Goal: Task Accomplishment & Management: Manage account settings

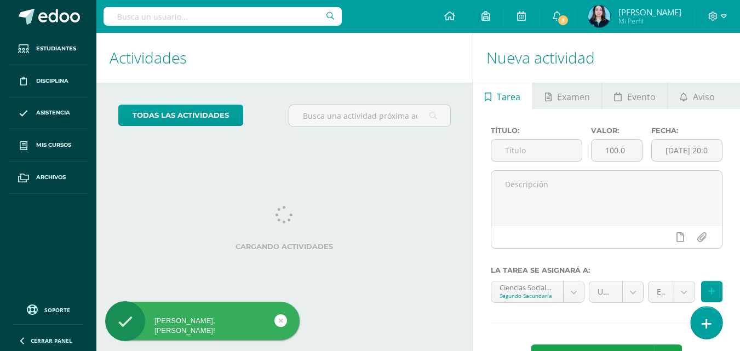
click at [715, 325] on link at bounding box center [706, 323] width 31 height 32
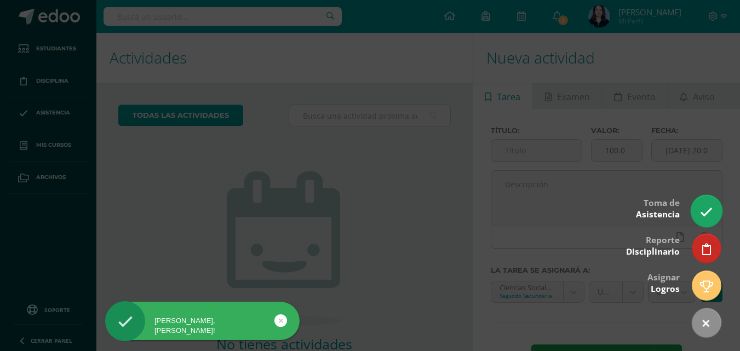
click at [706, 200] on link at bounding box center [706, 211] width 31 height 32
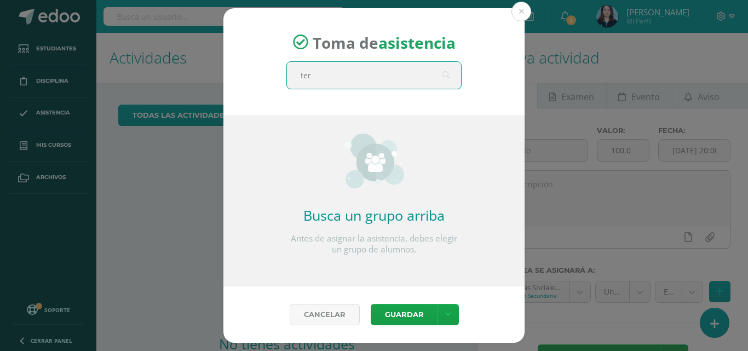
type input "terc"
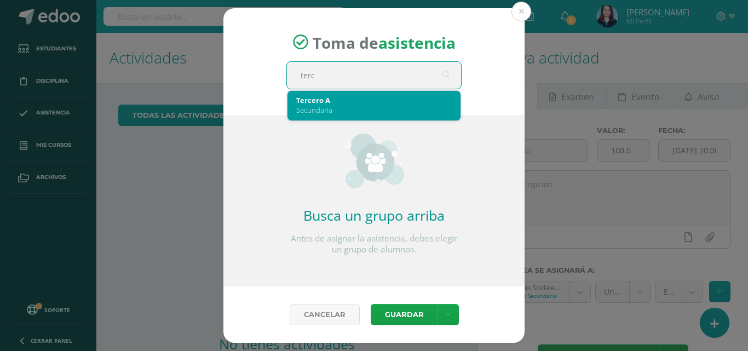
click at [327, 95] on div "Tercero A Secundaria" at bounding box center [374, 105] width 156 height 28
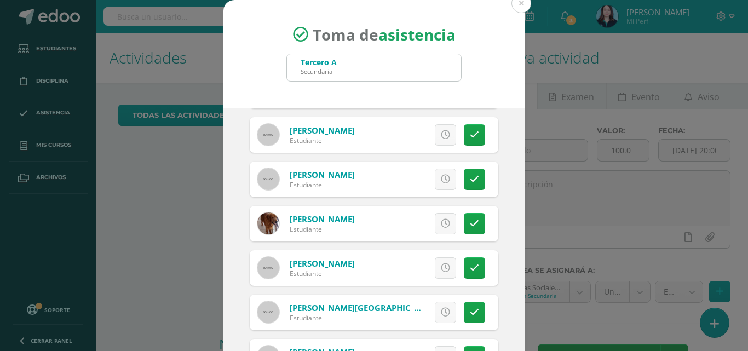
scroll to position [865, 0]
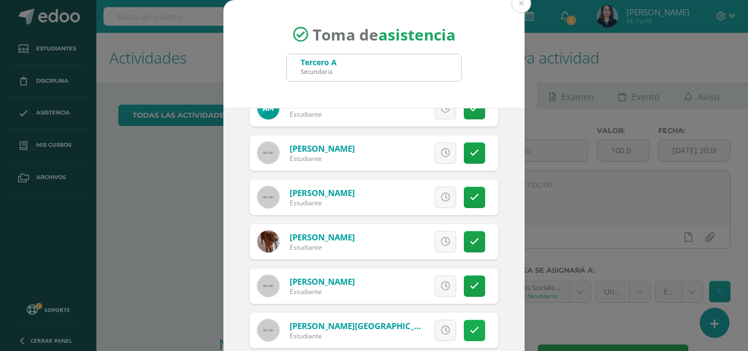
click at [464, 336] on link at bounding box center [474, 330] width 21 height 21
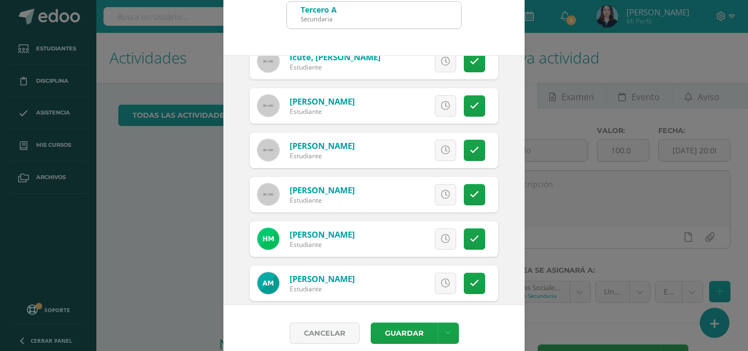
scroll to position [637, 0]
click at [441, 105] on icon at bounding box center [445, 106] width 9 height 9
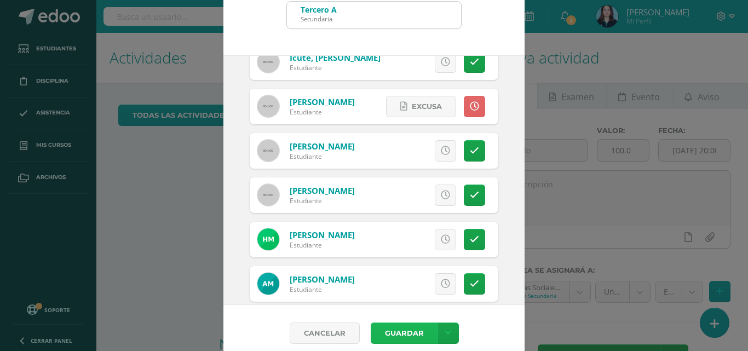
click at [400, 333] on button "Guardar" at bounding box center [404, 333] width 67 height 21
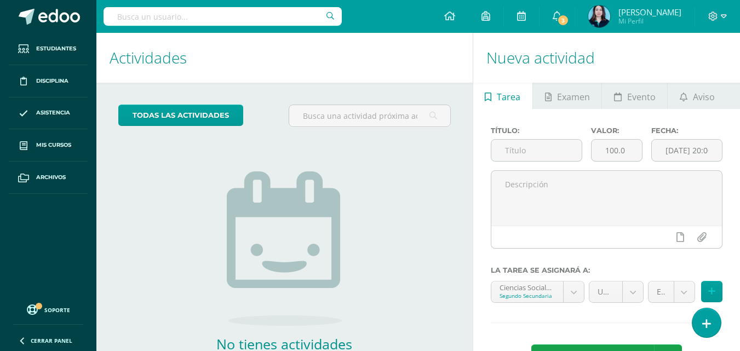
scroll to position [70, 0]
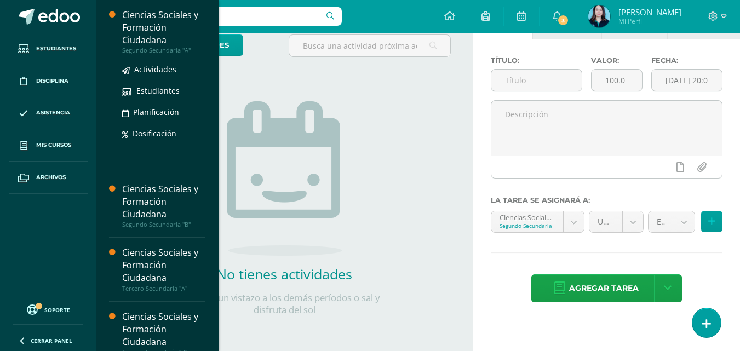
click at [139, 39] on div "Ciencias Sociales y Formación Ciudadana" at bounding box center [163, 28] width 83 height 38
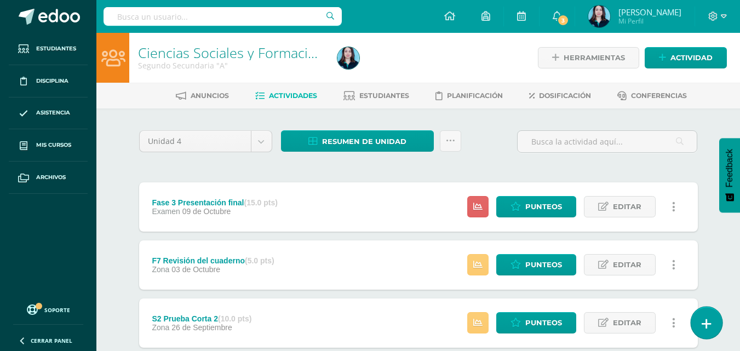
click at [714, 320] on link at bounding box center [706, 323] width 31 height 32
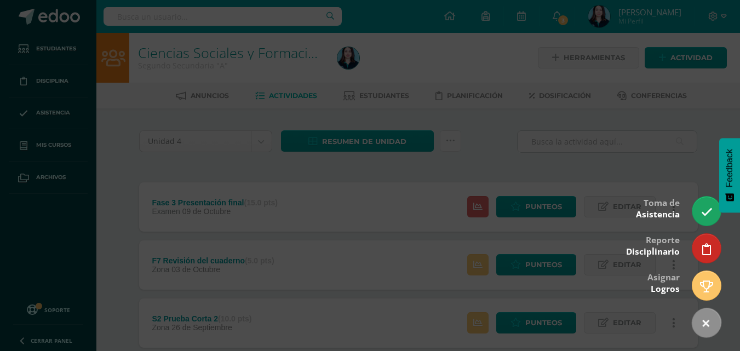
click at [533, 154] on div at bounding box center [370, 175] width 740 height 351
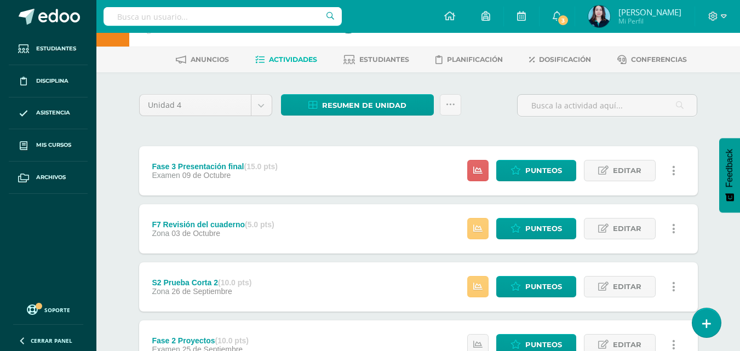
scroll to position [55, 0]
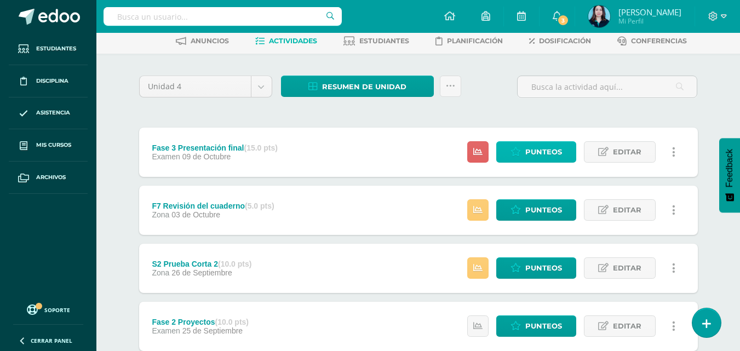
click at [516, 150] on icon at bounding box center [515, 151] width 10 height 9
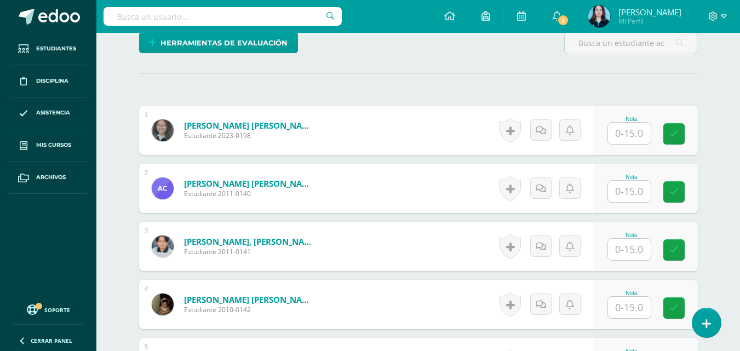
scroll to position [275, 0]
click at [626, 184] on input "text" at bounding box center [629, 190] width 43 height 21
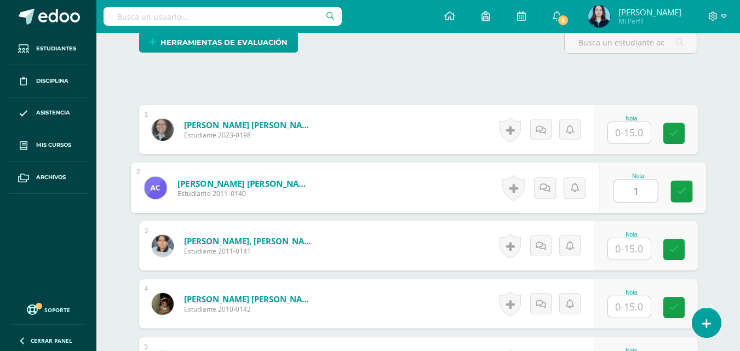
type input "11"
click at [676, 193] on icon at bounding box center [681, 191] width 10 height 9
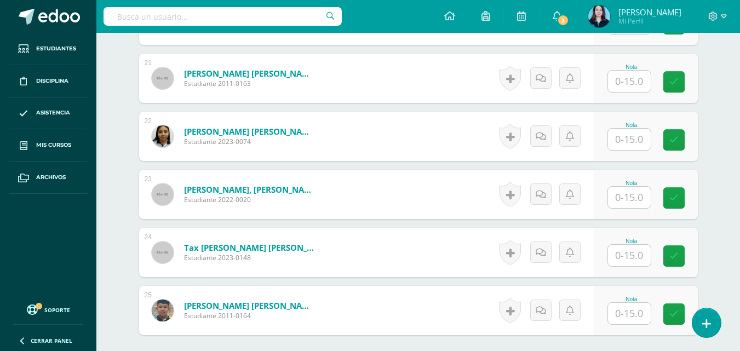
scroll to position [1433, 0]
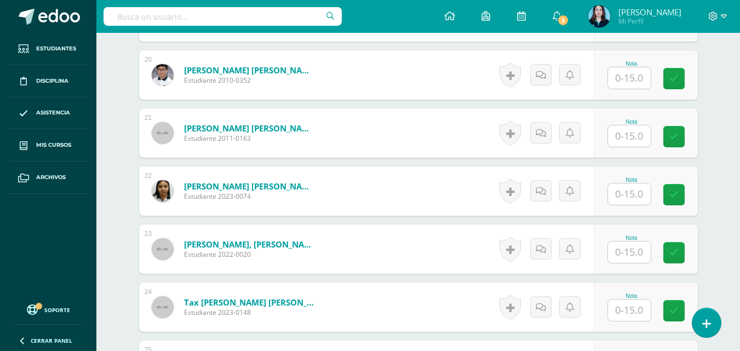
click at [631, 133] on input "text" at bounding box center [629, 135] width 43 height 21
type input "12"
click at [685, 135] on icon at bounding box center [681, 136] width 10 height 9
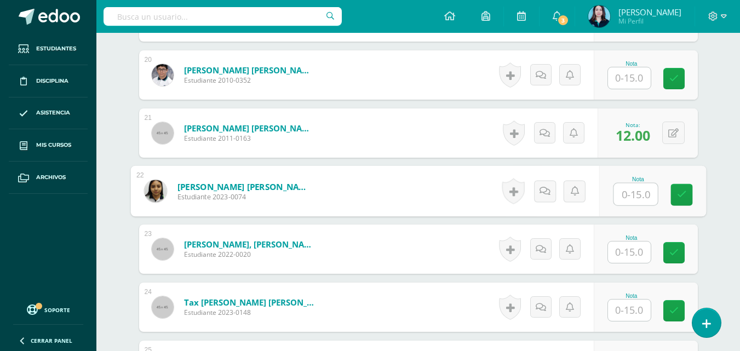
click at [635, 198] on input "text" at bounding box center [635, 194] width 44 height 22
type input "11"
click at [680, 192] on icon at bounding box center [681, 194] width 10 height 9
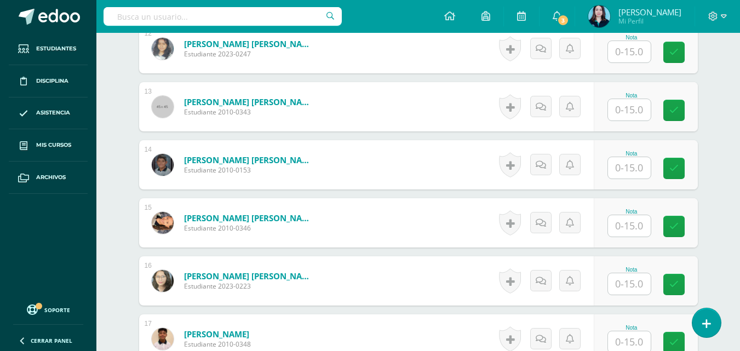
scroll to position [886, 0]
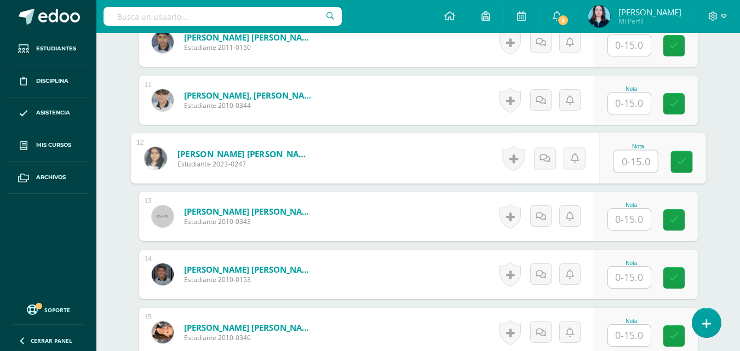
click at [618, 164] on input "text" at bounding box center [635, 162] width 44 height 22
type input "12"
click at [682, 158] on icon at bounding box center [681, 161] width 10 height 9
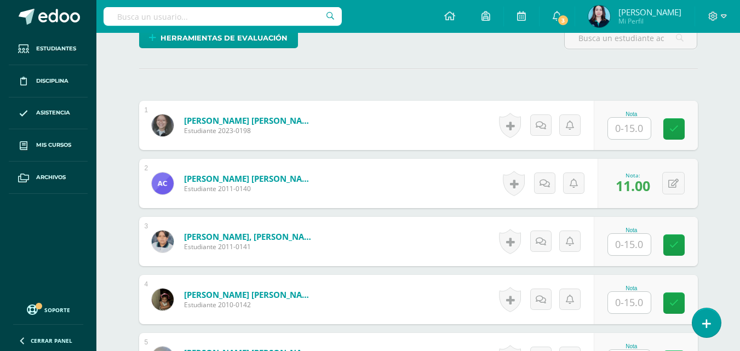
scroll to position [329, 0]
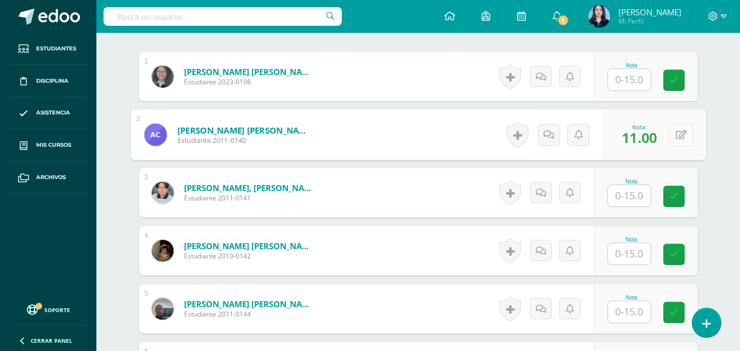
click at [682, 130] on button at bounding box center [680, 134] width 23 height 23
type input "10"
click at [648, 134] on icon at bounding box center [652, 138] width 10 height 9
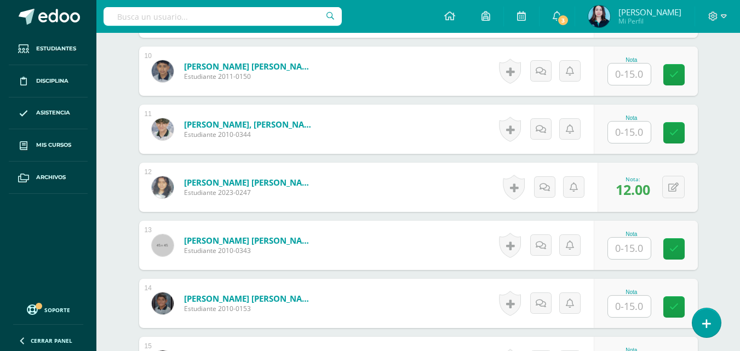
scroll to position [876, 0]
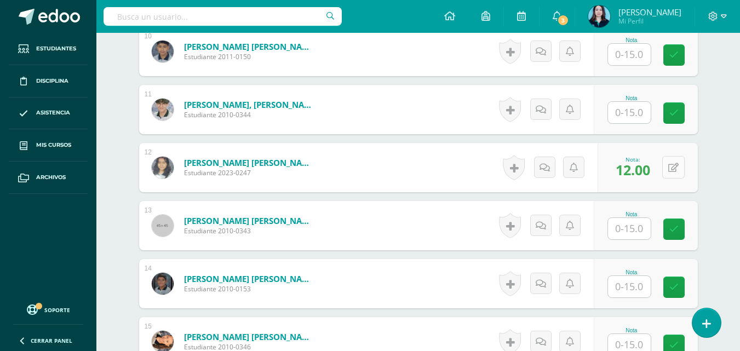
click at [673, 166] on button at bounding box center [673, 167] width 22 height 22
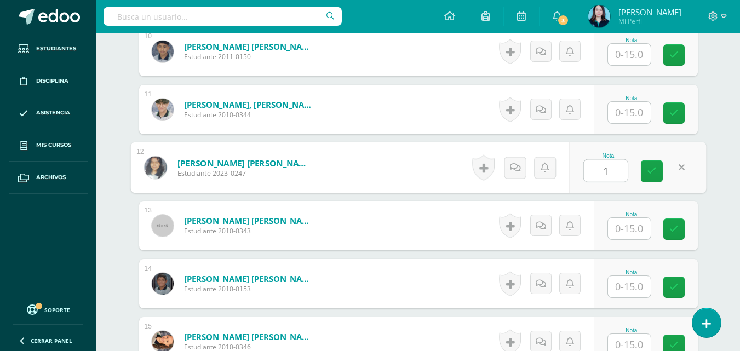
type input "11"
click at [646, 174] on link at bounding box center [652, 171] width 22 height 22
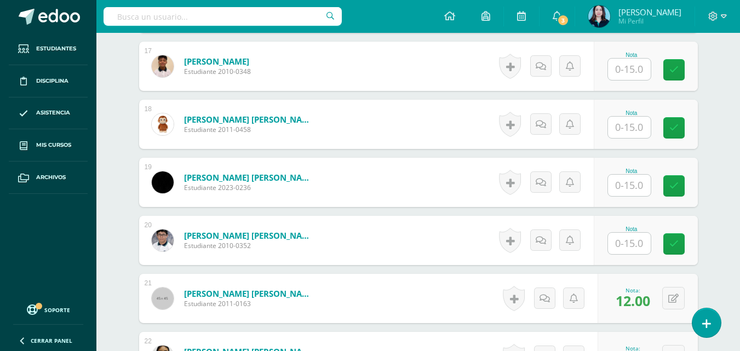
scroll to position [1369, 0]
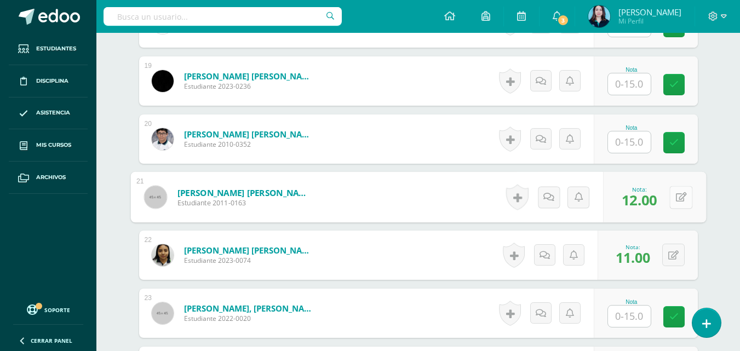
click at [671, 199] on button at bounding box center [680, 197] width 23 height 23
type input "11"
click at [647, 201] on icon at bounding box center [652, 200] width 10 height 9
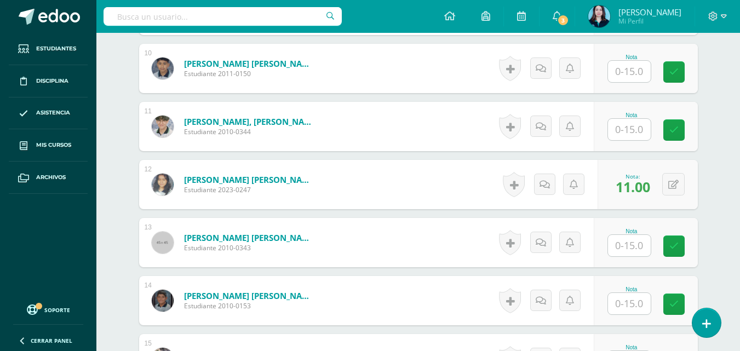
scroll to position [876, 0]
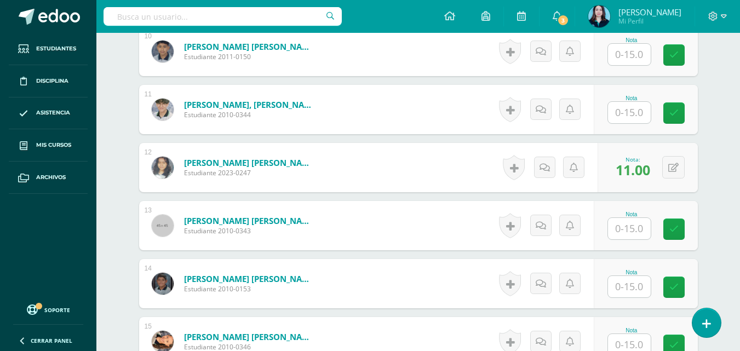
click at [629, 231] on input "text" at bounding box center [629, 228] width 43 height 21
type input "15"
click at [682, 227] on icon at bounding box center [681, 229] width 10 height 9
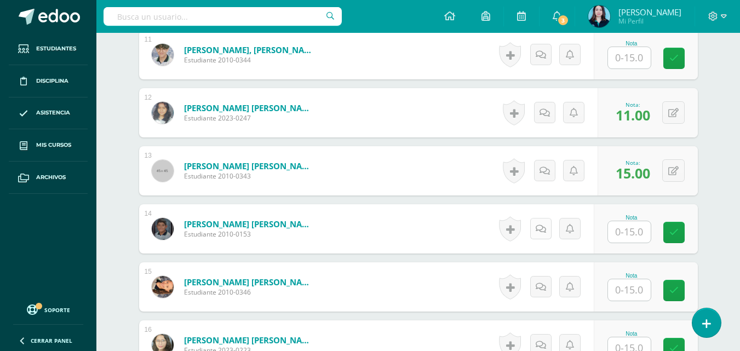
scroll to position [986, 0]
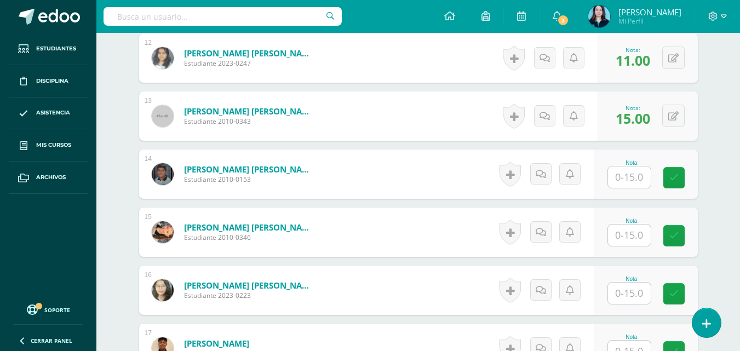
click at [635, 296] on input "text" at bounding box center [629, 293] width 43 height 21
type input "14"
click at [681, 300] on link at bounding box center [681, 294] width 22 height 22
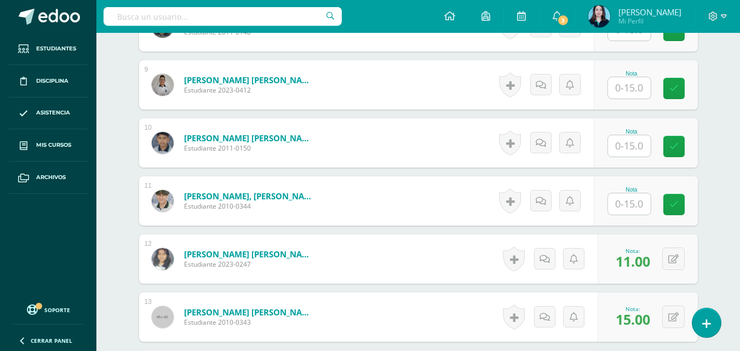
scroll to position [712, 0]
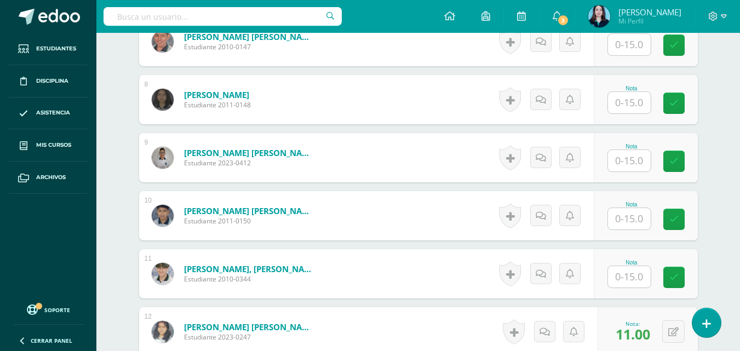
click at [629, 169] on input "text" at bounding box center [629, 160] width 43 height 21
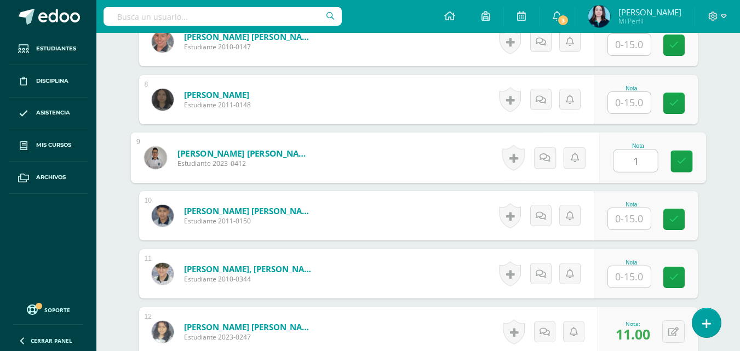
type input "14"
click at [687, 162] on link at bounding box center [681, 162] width 22 height 22
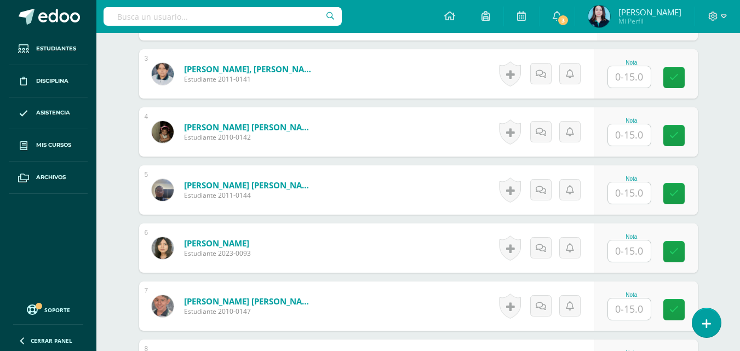
scroll to position [502, 0]
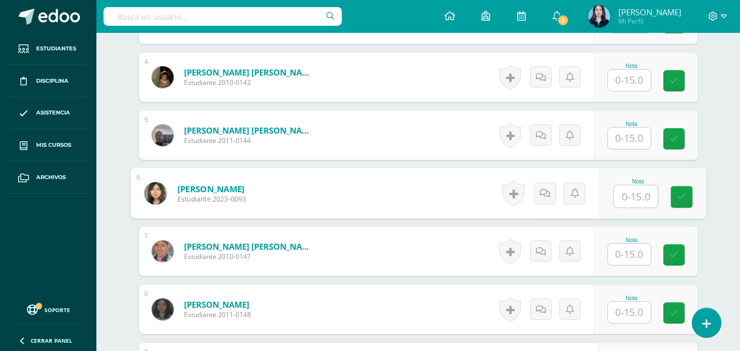
click at [622, 199] on input "text" at bounding box center [635, 197] width 44 height 22
type input "15"
click at [682, 197] on icon at bounding box center [681, 196] width 10 height 9
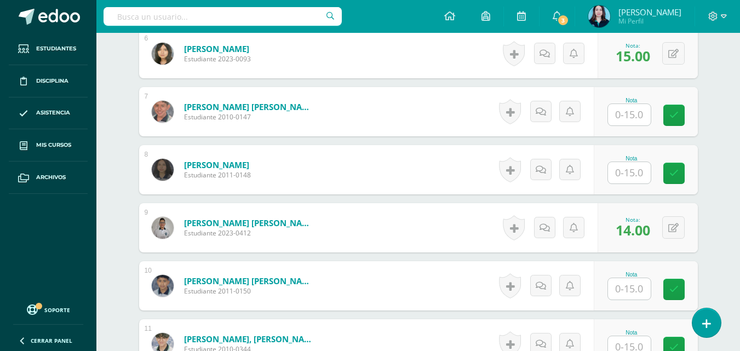
scroll to position [666, 0]
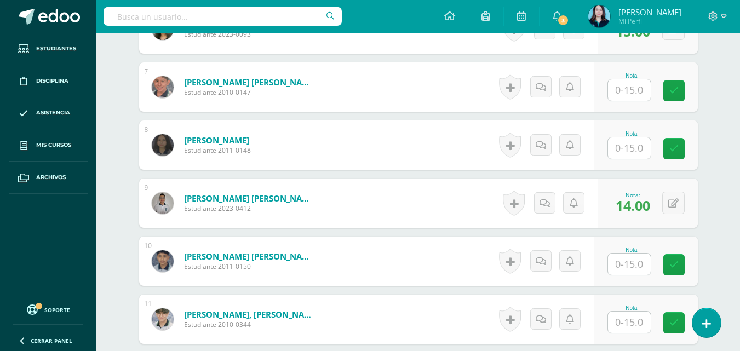
click at [634, 269] on input "text" at bounding box center [629, 264] width 43 height 21
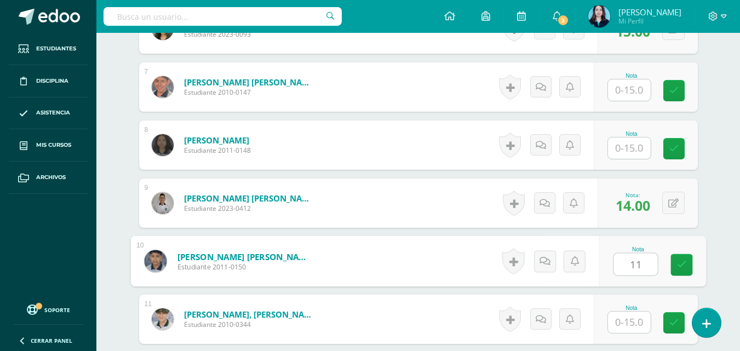
type input "11"
click at [669, 269] on div "Nota 11" at bounding box center [652, 261] width 107 height 51
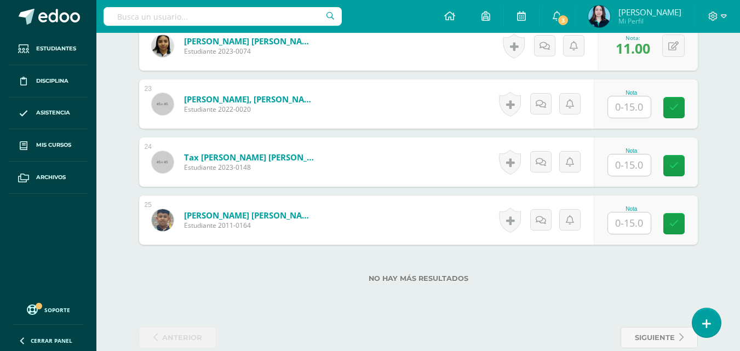
scroll to position [1597, 0]
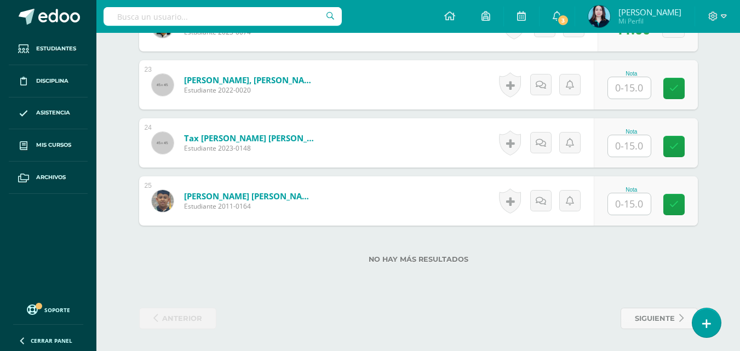
click at [647, 146] on input "text" at bounding box center [629, 145] width 43 height 21
type input "11"
click at [683, 150] on icon at bounding box center [681, 146] width 10 height 9
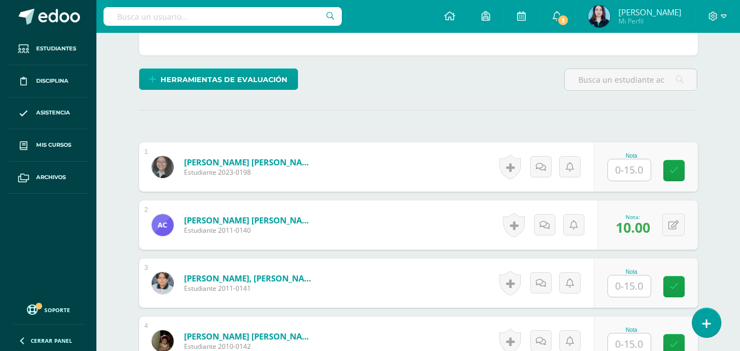
scroll to position [383, 0]
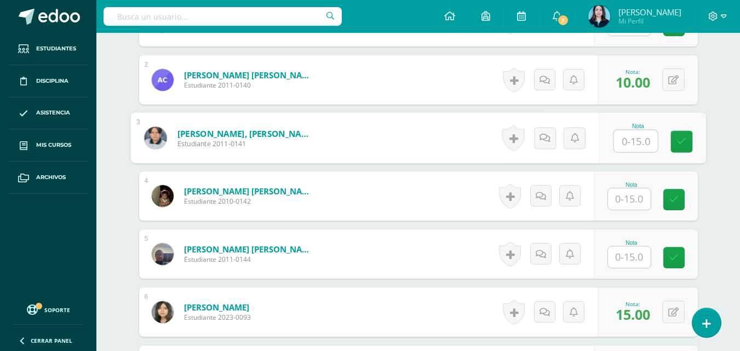
click at [633, 142] on input "text" at bounding box center [635, 141] width 44 height 22
type input "11"
click at [680, 135] on link at bounding box center [681, 142] width 22 height 22
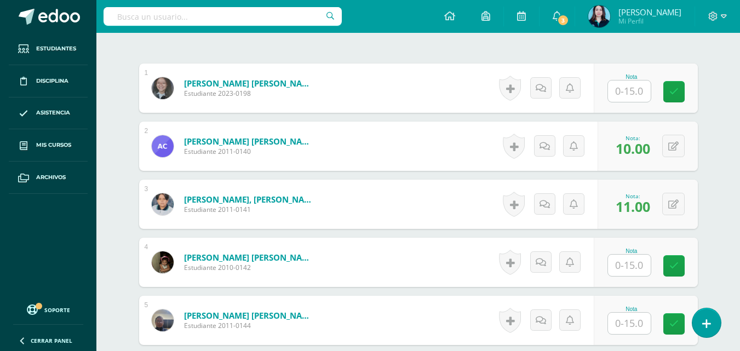
scroll to position [329, 0]
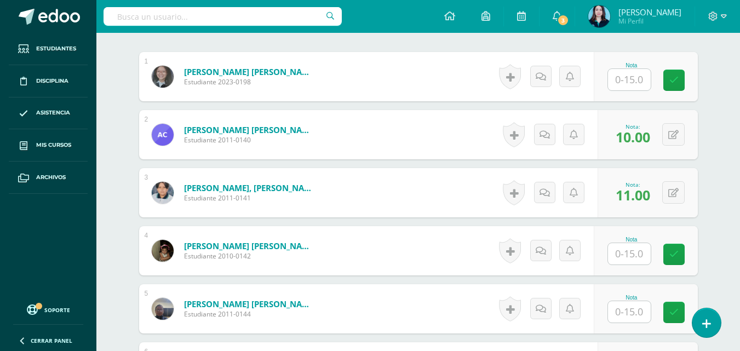
click at [623, 251] on input "text" at bounding box center [629, 253] width 43 height 21
type input "15"
click at [686, 250] on icon at bounding box center [681, 254] width 10 height 9
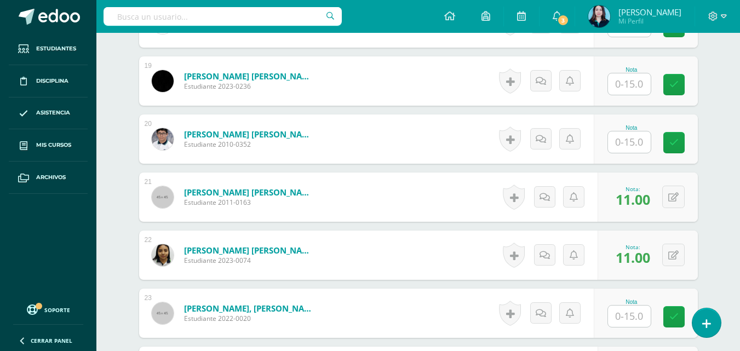
scroll to position [1260, 0]
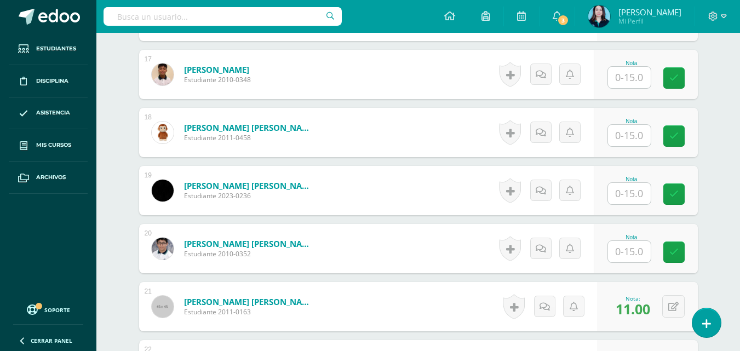
click at [623, 192] on input "text" at bounding box center [629, 193] width 43 height 21
type input "15"
click at [671, 196] on link at bounding box center [681, 194] width 22 height 22
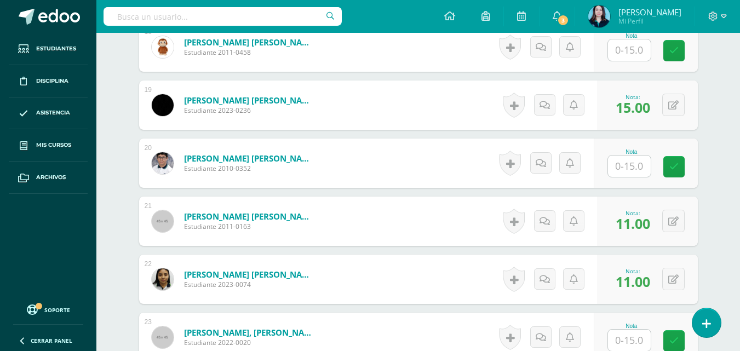
scroll to position [1479, 0]
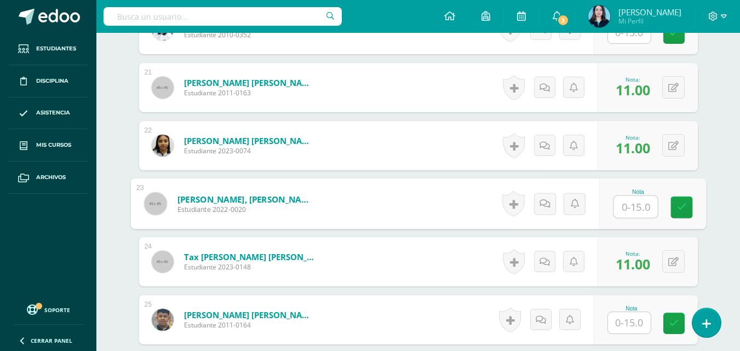
click at [628, 200] on input "text" at bounding box center [635, 207] width 44 height 22
type input "11"
click at [686, 203] on link at bounding box center [681, 208] width 22 height 22
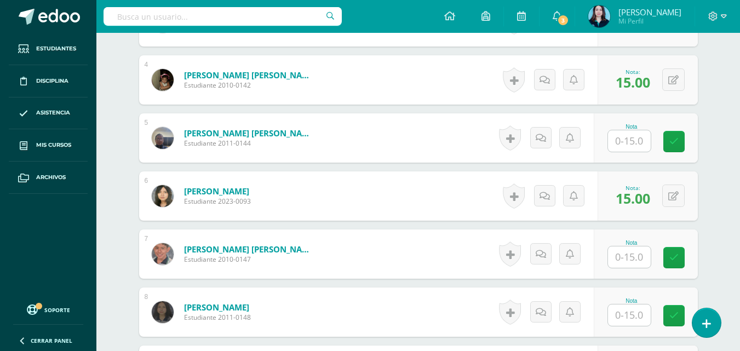
scroll to position [548, 0]
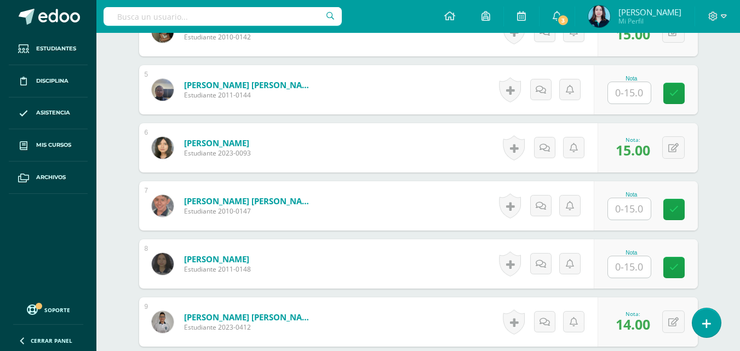
click at [630, 209] on input "text" at bounding box center [629, 208] width 43 height 21
type input "11"
click at [688, 212] on link at bounding box center [681, 210] width 22 height 22
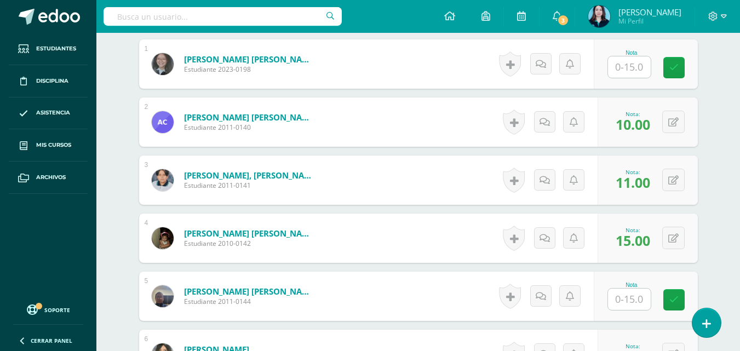
scroll to position [274, 0]
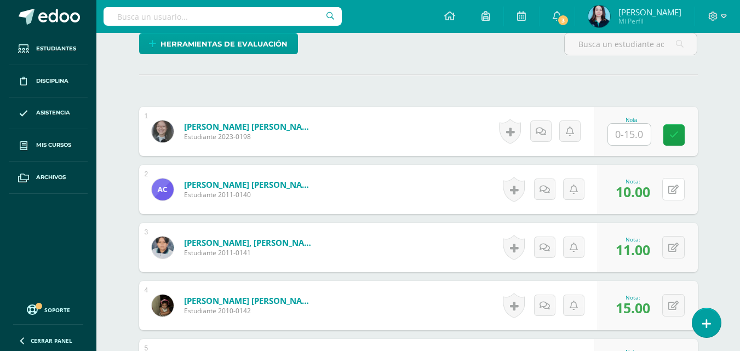
click at [668, 194] on button at bounding box center [673, 189] width 22 height 22
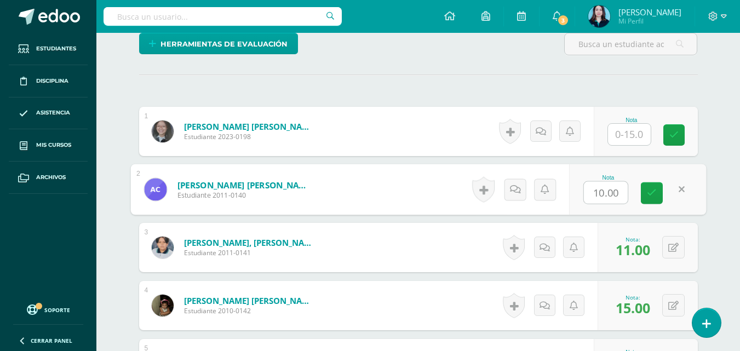
type input "9"
click at [645, 187] on link at bounding box center [652, 193] width 22 height 22
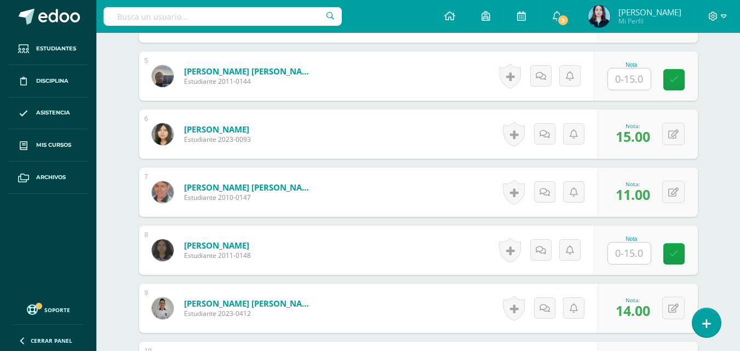
scroll to position [557, 0]
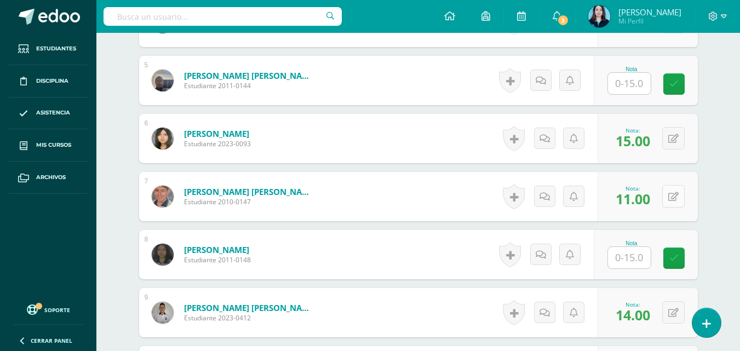
click at [667, 194] on div "0 Logros Logros obtenidos Aún no hay logros agregados Nota: 11.00" at bounding box center [647, 196] width 100 height 49
click at [676, 197] on icon at bounding box center [680, 196] width 11 height 9
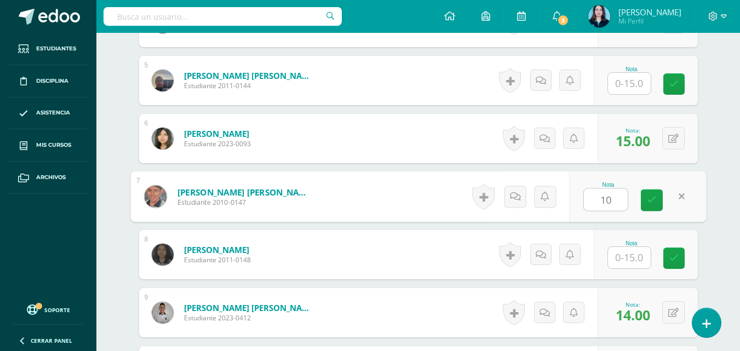
type input "10"
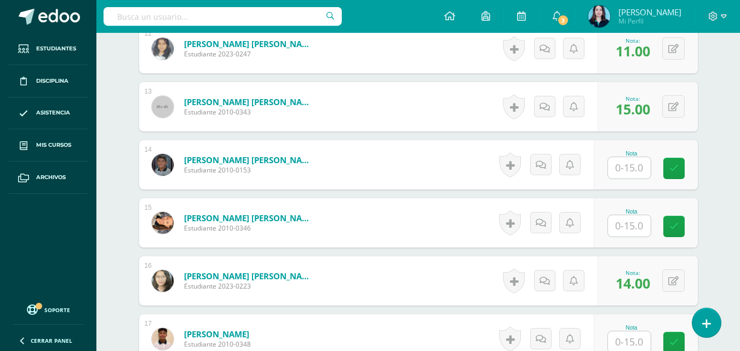
scroll to position [886, 0]
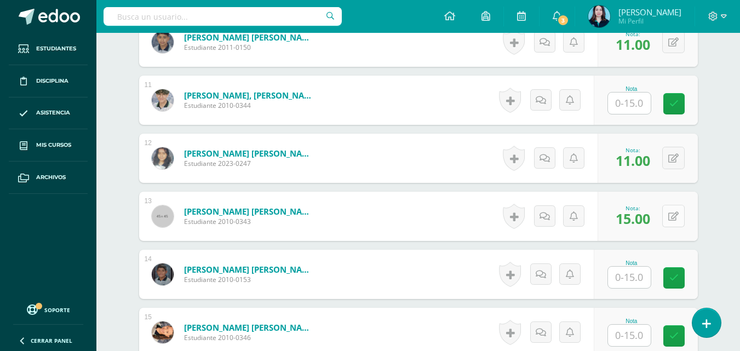
click at [672, 220] on button at bounding box center [673, 216] width 22 height 22
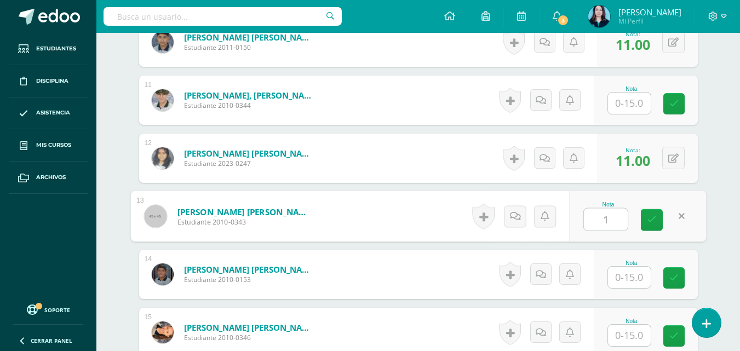
type input "14"
click at [654, 218] on icon at bounding box center [652, 219] width 10 height 9
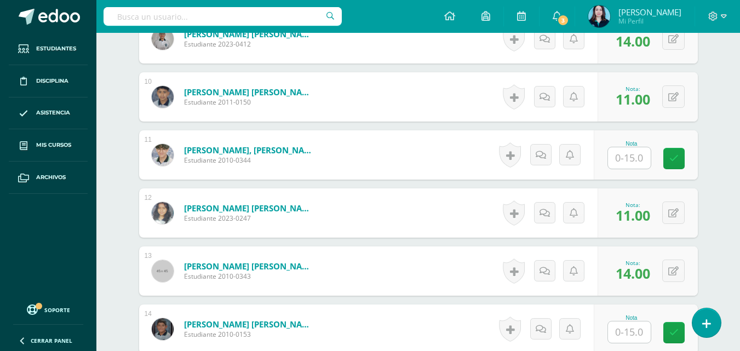
scroll to position [995, 0]
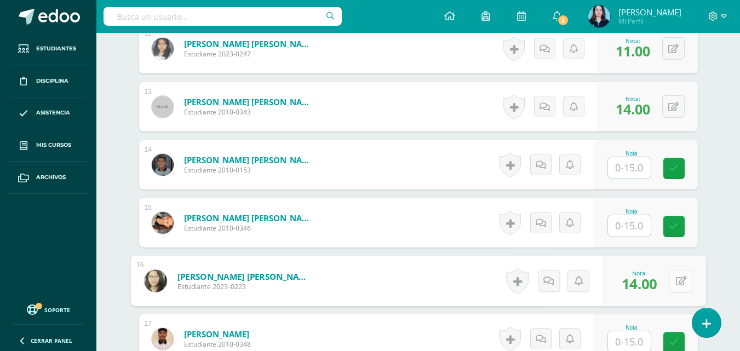
click at [679, 283] on button at bounding box center [680, 280] width 23 height 23
type input "13"
click at [658, 278] on link at bounding box center [652, 285] width 22 height 22
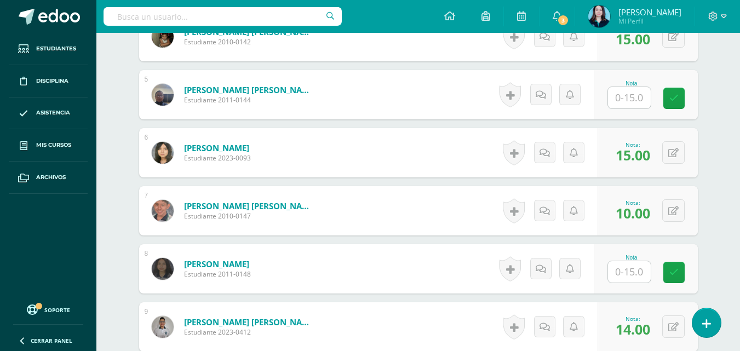
scroll to position [502, 0]
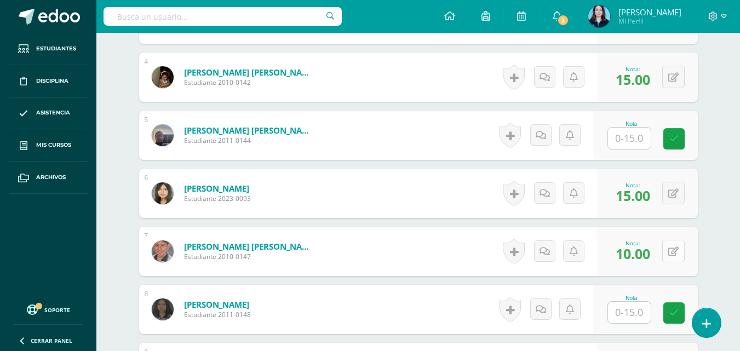
click at [671, 250] on button at bounding box center [673, 251] width 22 height 22
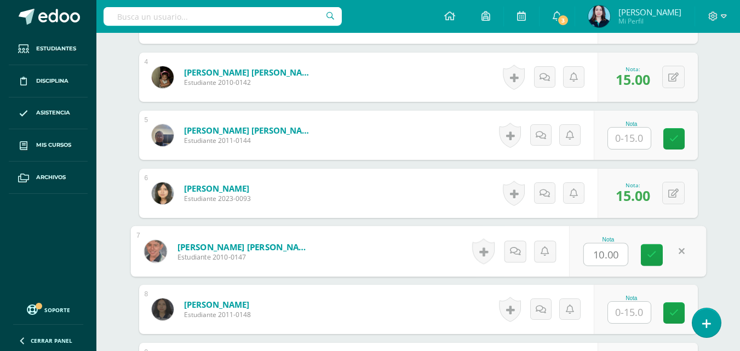
type input "9"
click at [659, 248] on link at bounding box center [652, 255] width 22 height 22
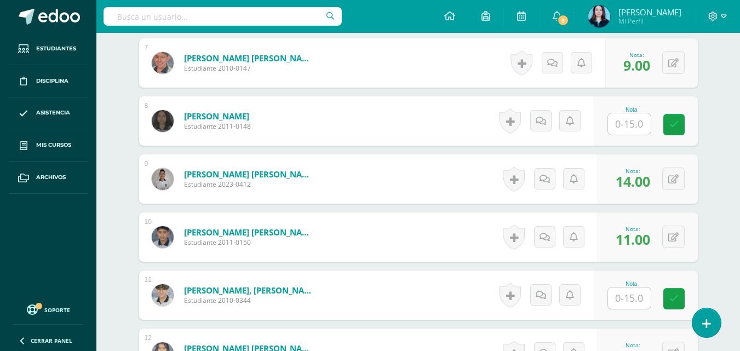
scroll to position [776, 0]
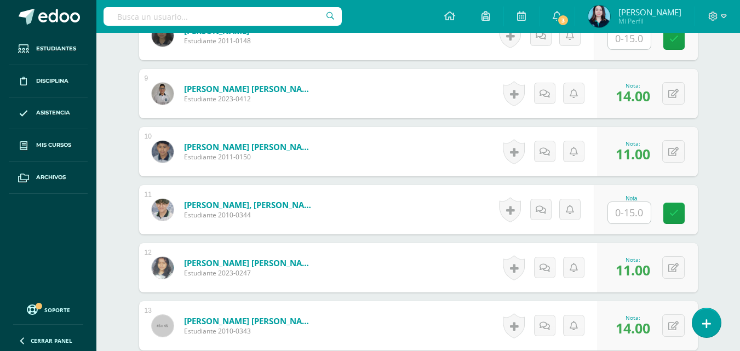
click at [636, 210] on input "text" at bounding box center [629, 212] width 43 height 21
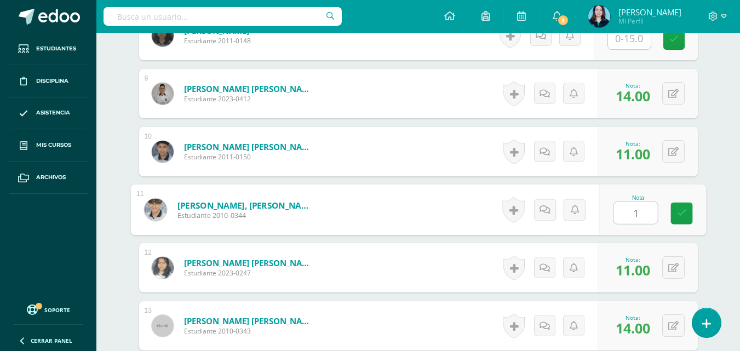
type input "12"
click at [689, 218] on link at bounding box center [681, 214] width 22 height 22
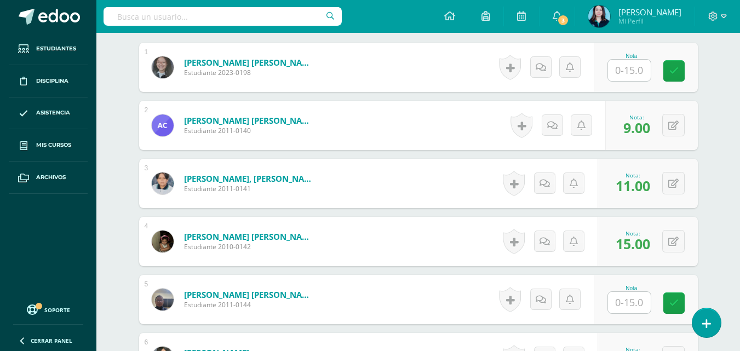
scroll to position [228, 0]
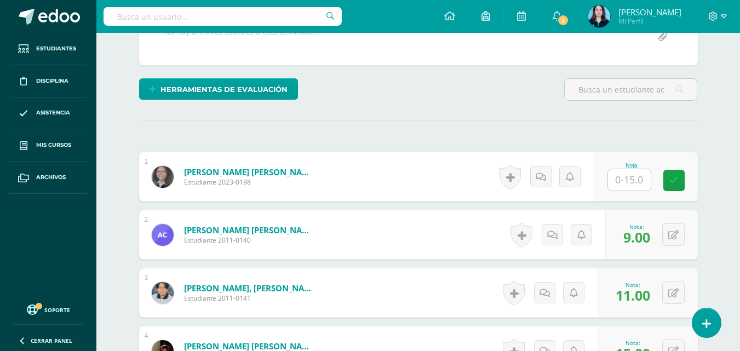
click at [639, 176] on input "text" at bounding box center [629, 179] width 43 height 21
type input "15"
click at [690, 181] on link at bounding box center [681, 181] width 22 height 22
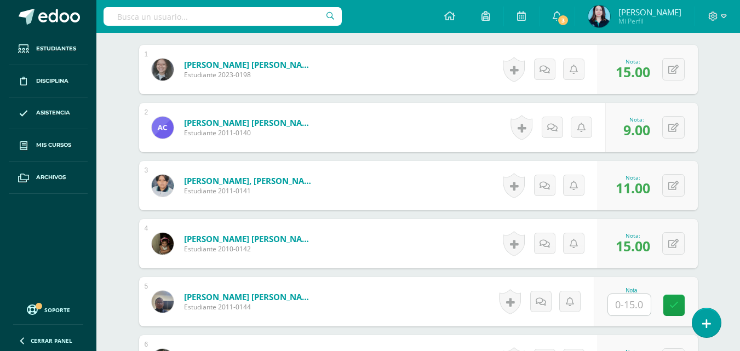
scroll to position [393, 0]
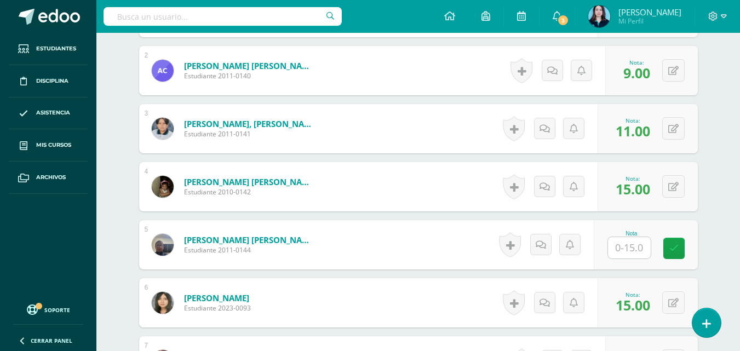
click at [623, 246] on input "text" at bounding box center [629, 247] width 43 height 21
type input "12"
click at [671, 251] on link at bounding box center [681, 249] width 22 height 22
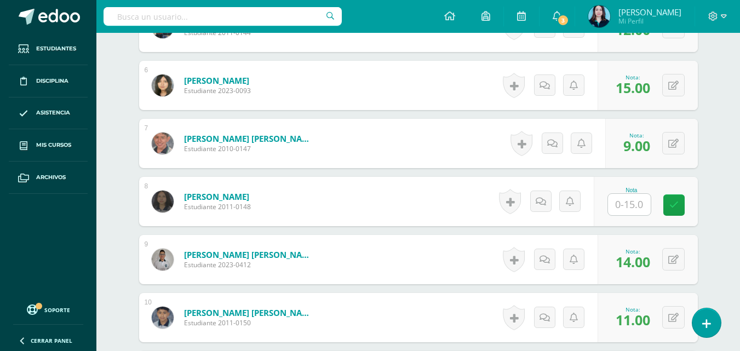
scroll to position [612, 0]
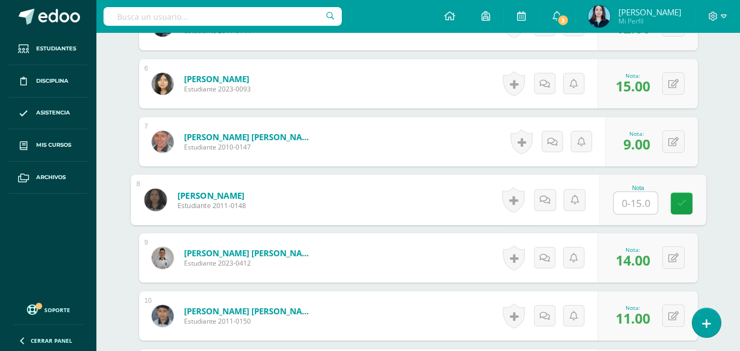
click at [618, 202] on input "text" at bounding box center [635, 203] width 44 height 22
type input "15"
drag, startPoint x: 672, startPoint y: 199, endPoint x: 666, endPoint y: 200, distance: 6.2
click at [673, 199] on link at bounding box center [681, 204] width 22 height 22
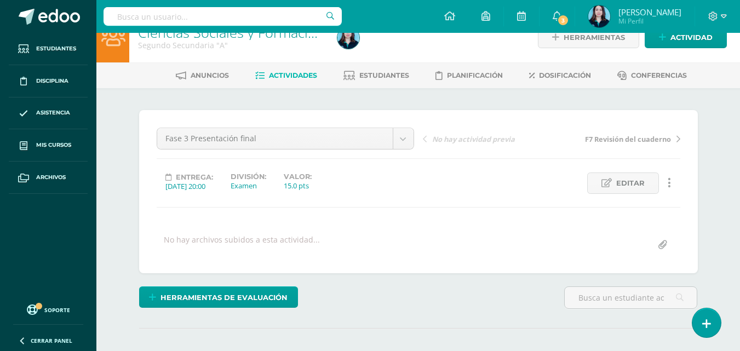
scroll to position [0, 0]
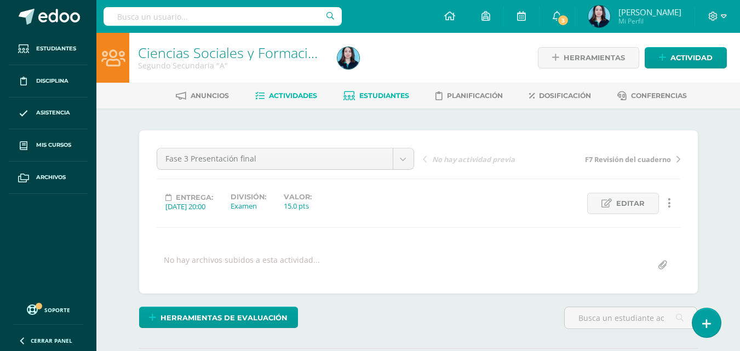
click at [359, 91] on span "Estudiantes" at bounding box center [384, 95] width 50 height 8
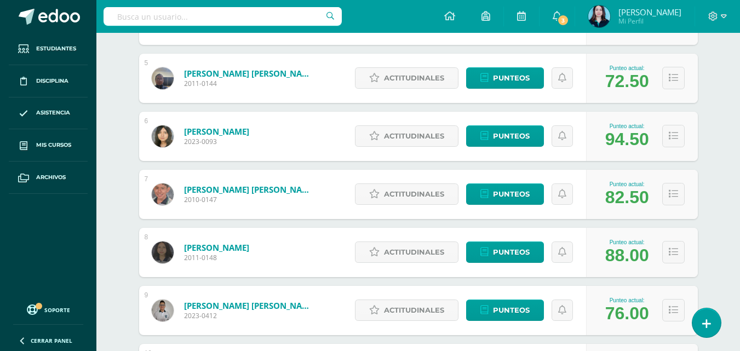
scroll to position [581, 0]
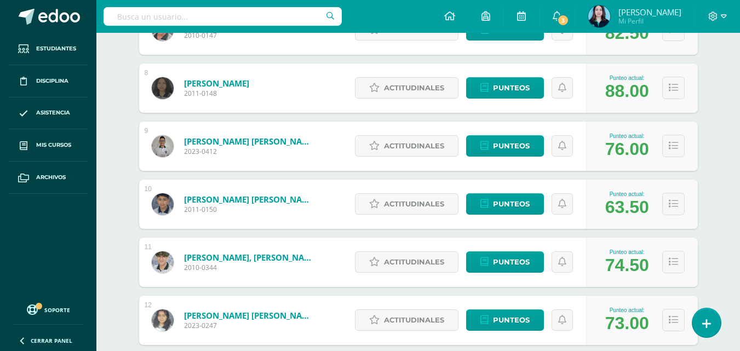
click at [504, 193] on div "Actitudinales Punteos" at bounding box center [467, 204] width 237 height 49
click at [504, 199] on span "Punteos" at bounding box center [511, 204] width 37 height 20
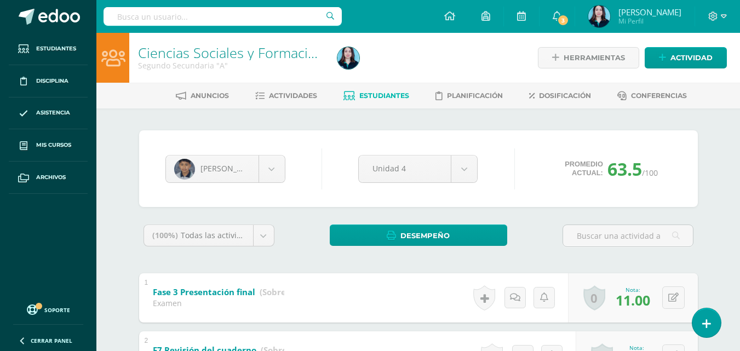
click at [392, 95] on span "Estudiantes" at bounding box center [384, 95] width 50 height 8
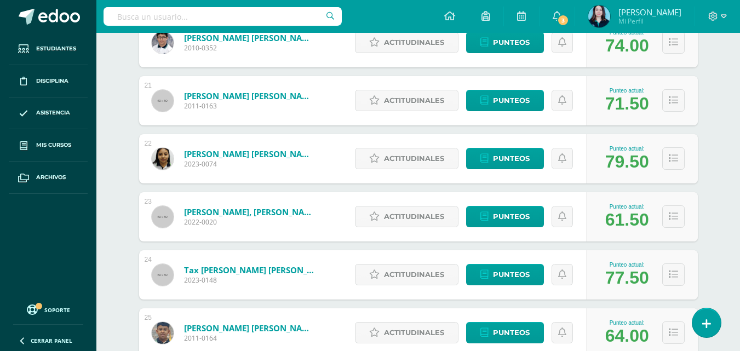
scroll to position [1327, 0]
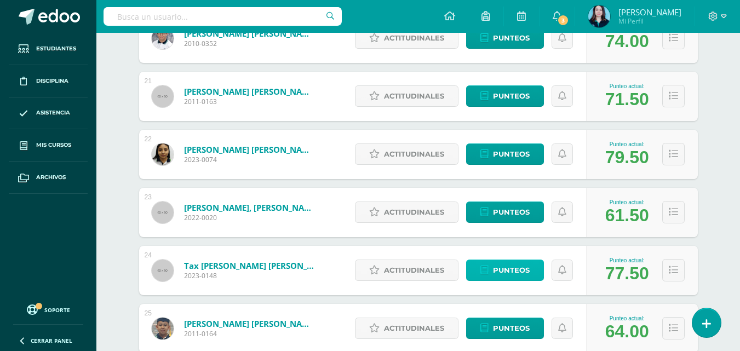
click at [507, 263] on span "Punteos" at bounding box center [511, 270] width 37 height 20
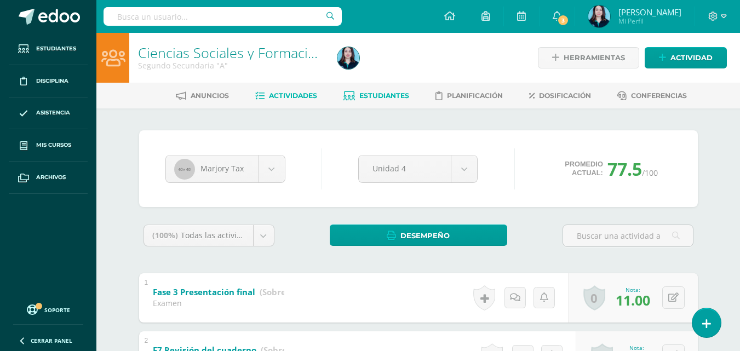
click at [272, 93] on span "Actividades" at bounding box center [293, 95] width 48 height 8
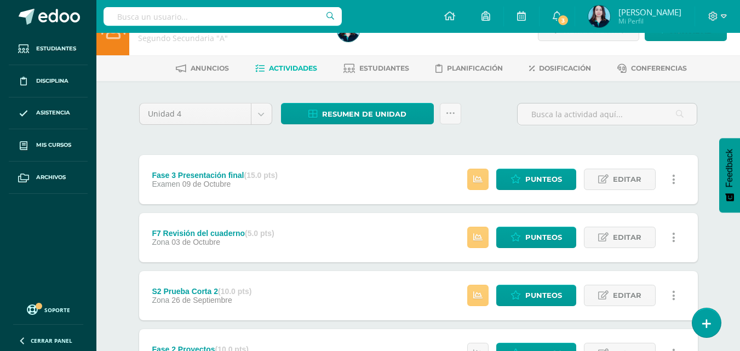
scroll to position [55, 0]
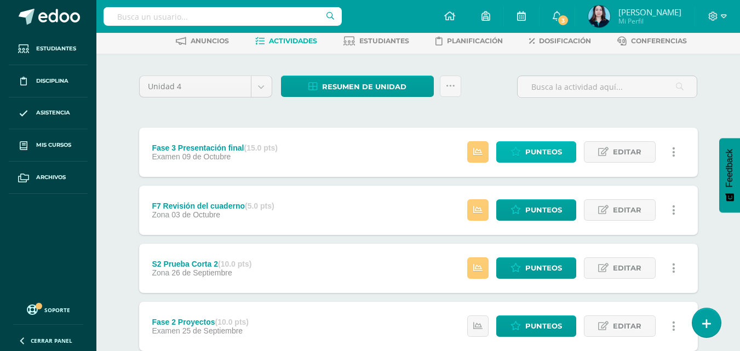
click at [507, 146] on link "Punteos" at bounding box center [536, 151] width 80 height 21
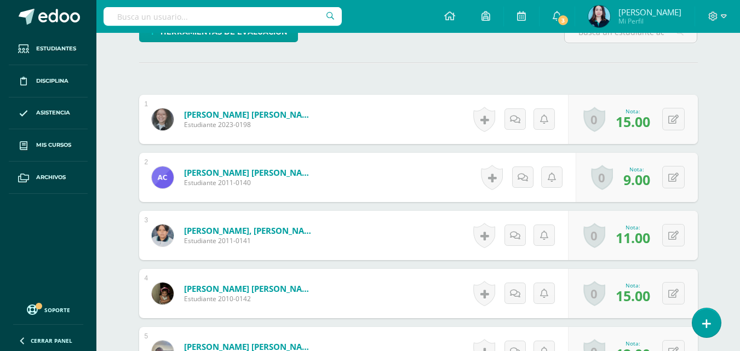
scroll to position [285, 0]
click at [680, 173] on button at bounding box center [673, 177] width 22 height 22
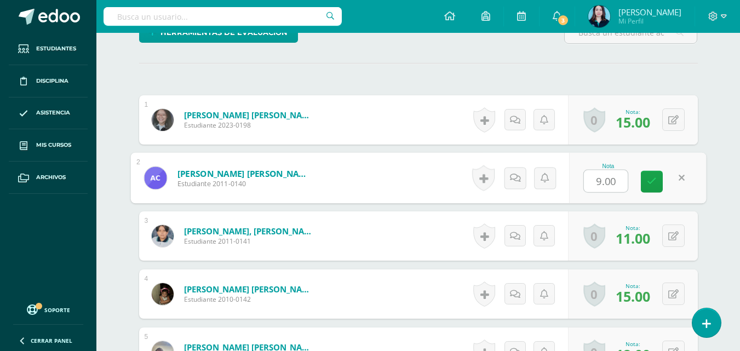
scroll to position [286, 0]
type input "11"
click at [652, 180] on icon at bounding box center [652, 180] width 10 height 9
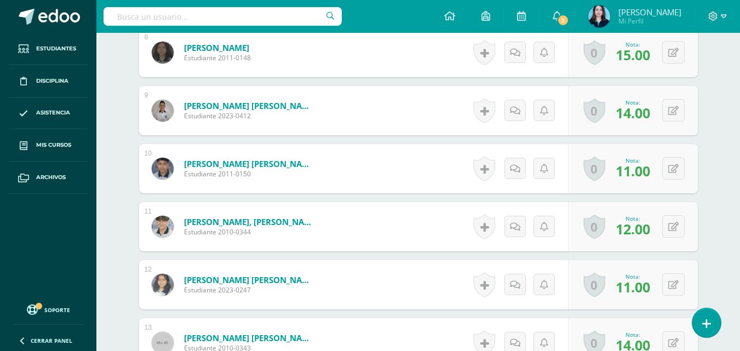
scroll to position [779, 0]
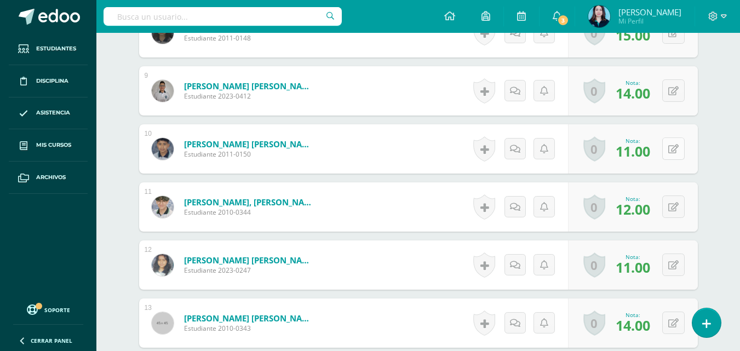
click at [669, 150] on button at bounding box center [673, 148] width 22 height 22
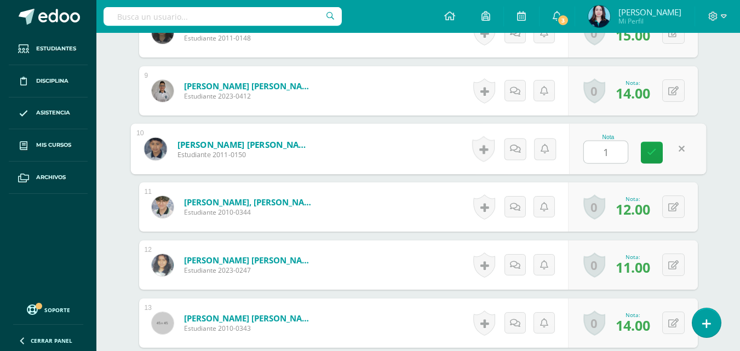
type input "12"
click at [660, 150] on link at bounding box center [652, 153] width 22 height 22
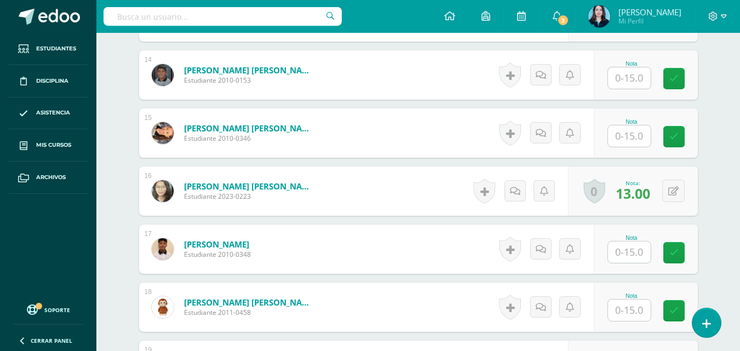
scroll to position [1050, 0]
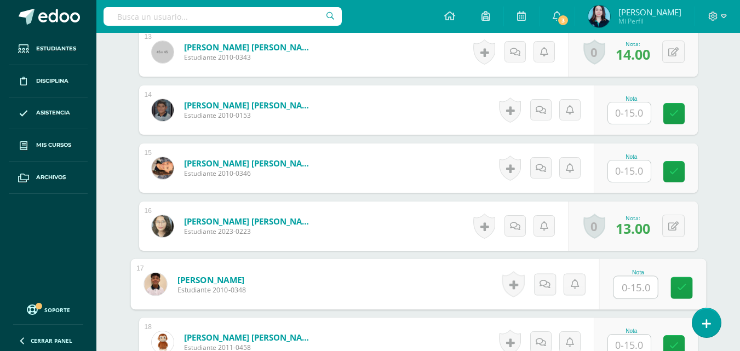
click at [631, 277] on input "text" at bounding box center [635, 288] width 44 height 22
type input "13"
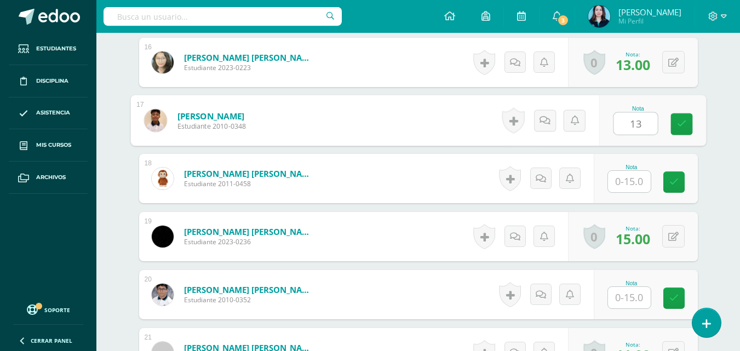
scroll to position [1214, 0]
click at [680, 119] on icon at bounding box center [681, 123] width 10 height 9
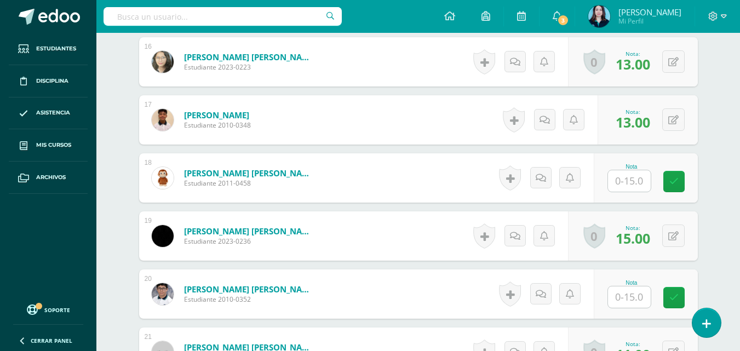
click at [630, 177] on input "text" at bounding box center [629, 180] width 43 height 21
type input "14"
click at [676, 185] on icon at bounding box center [681, 181] width 10 height 9
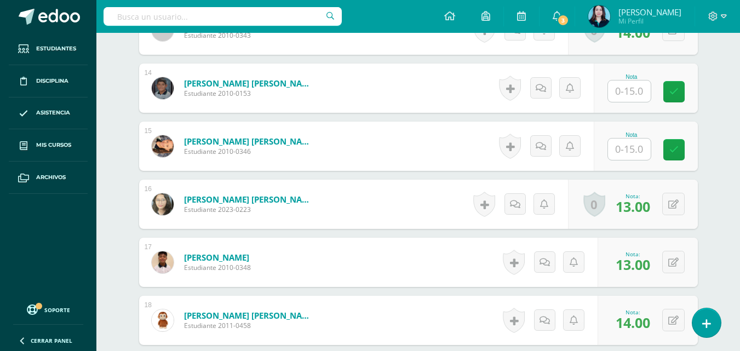
scroll to position [1050, 0]
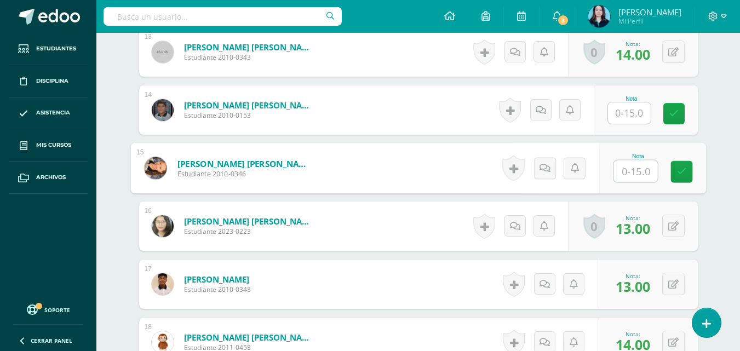
click at [639, 164] on input "text" at bounding box center [635, 171] width 44 height 22
type input "13"
click at [683, 173] on icon at bounding box center [681, 171] width 10 height 9
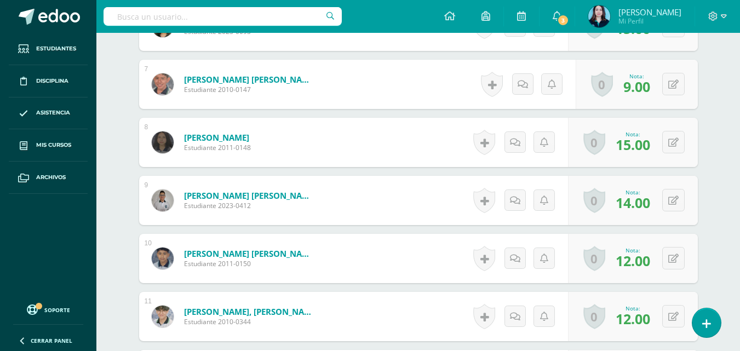
scroll to position [666, 0]
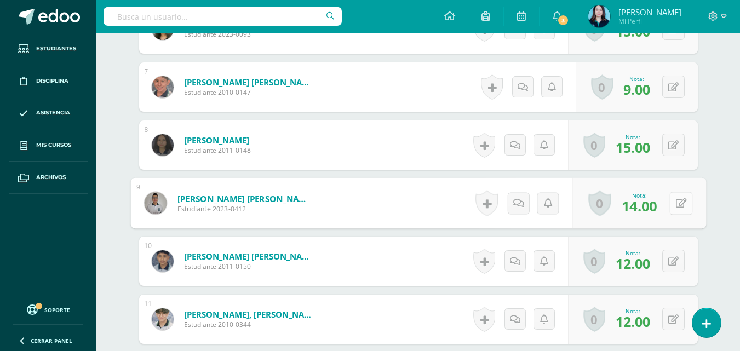
click at [664, 200] on div "0 Logros Logros obtenidos Aún no hay logros agregados Nota: 14.00" at bounding box center [639, 203] width 134 height 51
click at [676, 200] on icon at bounding box center [680, 202] width 11 height 9
type input "13"
click at [650, 204] on icon at bounding box center [652, 206] width 10 height 9
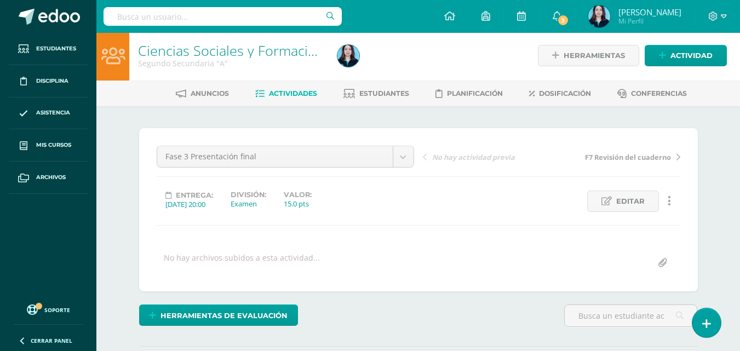
scroll to position [0, 0]
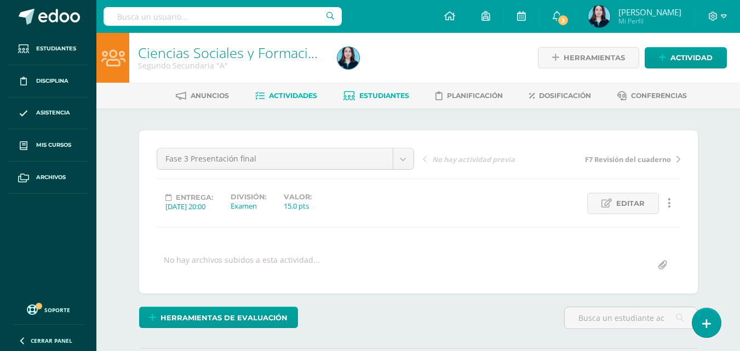
click at [369, 97] on span "Estudiantes" at bounding box center [384, 95] width 50 height 8
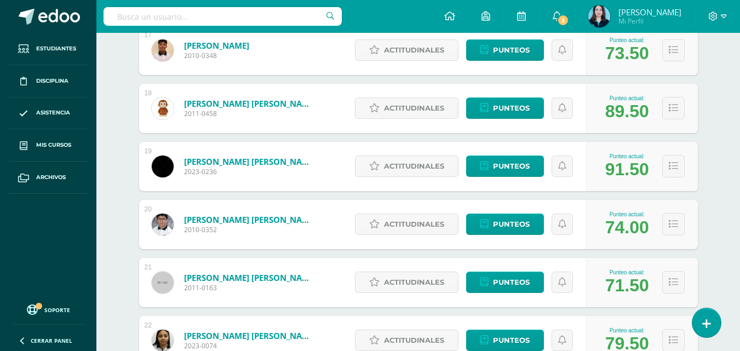
scroll to position [1150, 0]
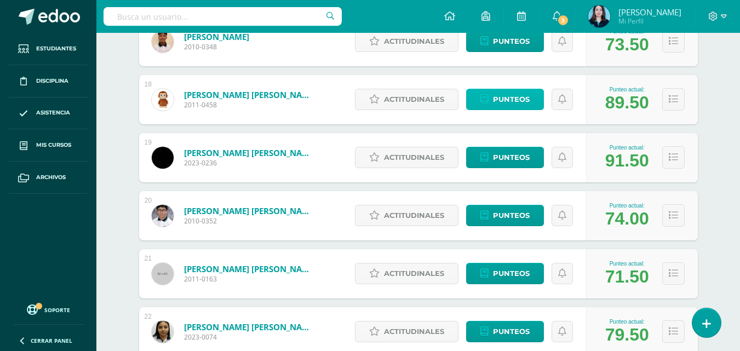
click at [511, 100] on span "Punteos" at bounding box center [511, 99] width 37 height 20
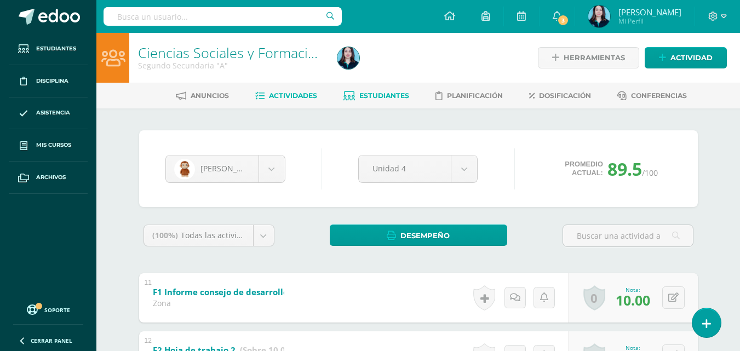
click at [295, 97] on span "Actividades" at bounding box center [293, 95] width 48 height 8
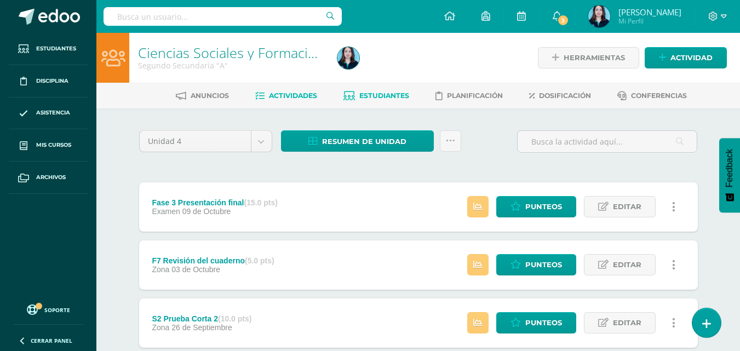
click at [378, 97] on span "Estudiantes" at bounding box center [384, 95] width 50 height 8
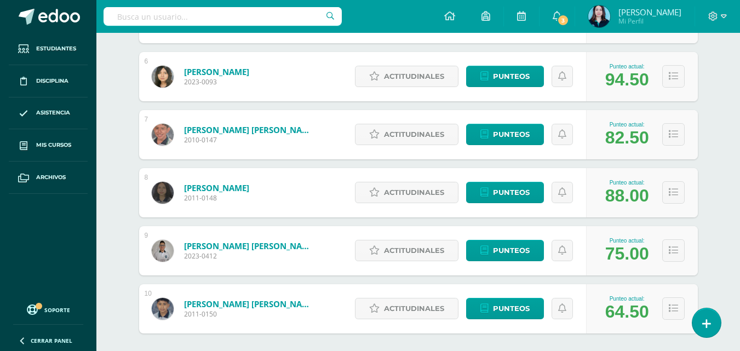
scroll to position [528, 0]
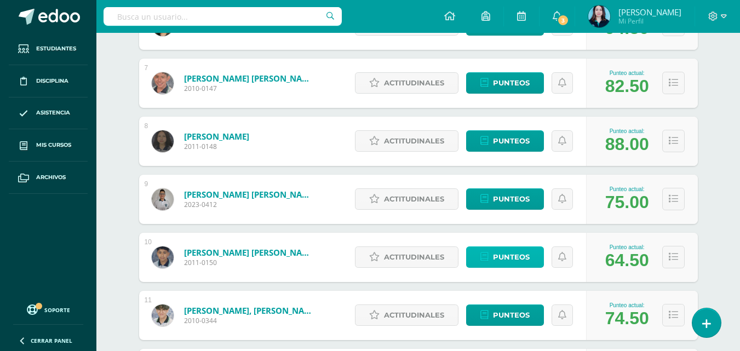
click at [476, 252] on link "Punteos" at bounding box center [505, 256] width 78 height 21
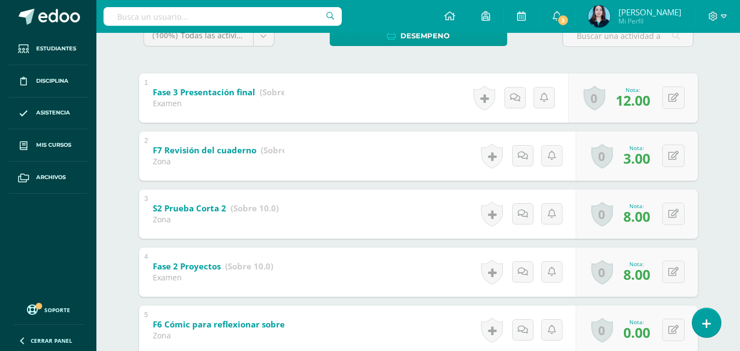
scroll to position [176, 0]
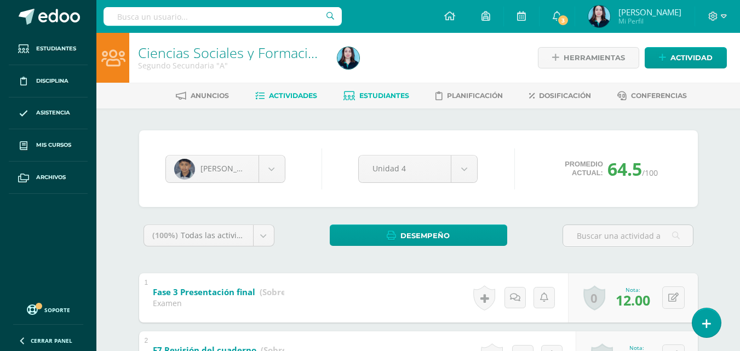
click at [272, 89] on link "Actividades" at bounding box center [286, 96] width 62 height 18
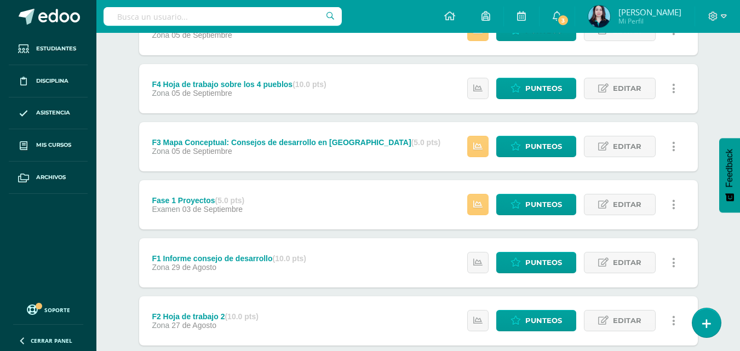
scroll to position [592, 0]
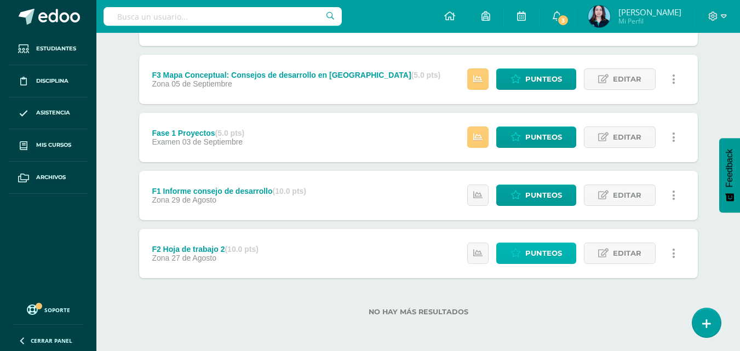
click at [521, 250] on icon at bounding box center [515, 253] width 10 height 9
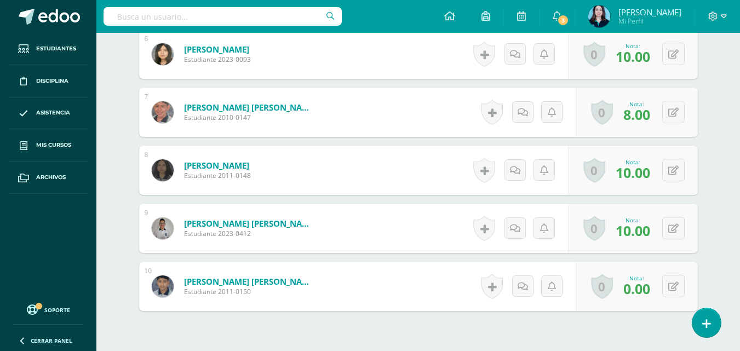
scroll to position [658, 0]
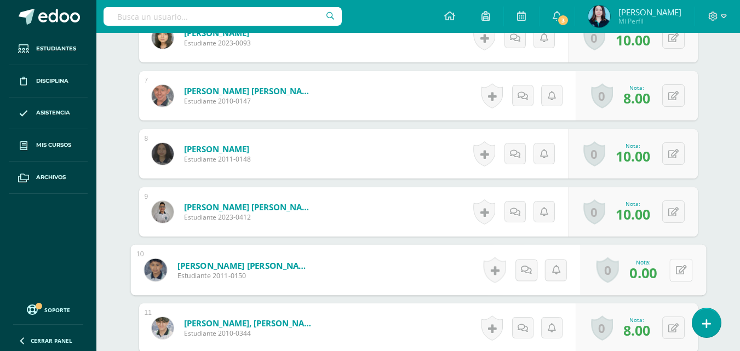
click at [664, 268] on div "0 Logros Logros obtenidos Aún no hay logros agregados Nota: 0.00" at bounding box center [642, 270] width 125 height 51
click at [675, 271] on icon at bounding box center [680, 269] width 11 height 9
type input "10"
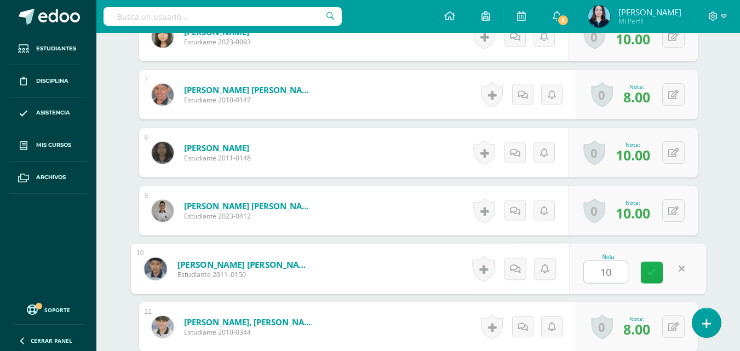
click at [649, 271] on icon at bounding box center [652, 272] width 10 height 9
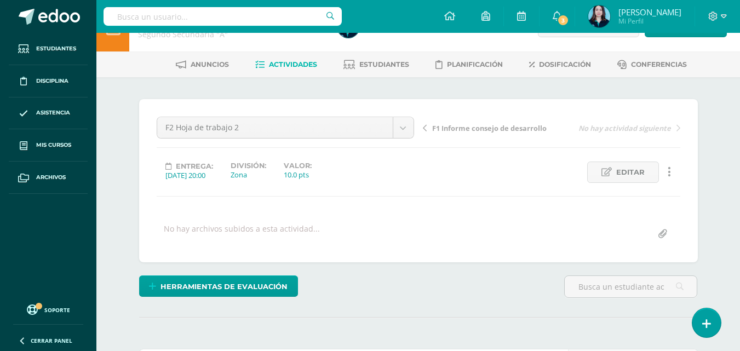
scroll to position [0, 0]
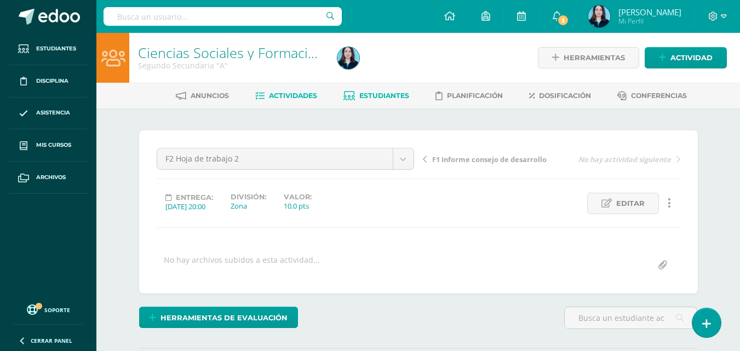
click at [359, 93] on span "Estudiantes" at bounding box center [384, 95] width 50 height 8
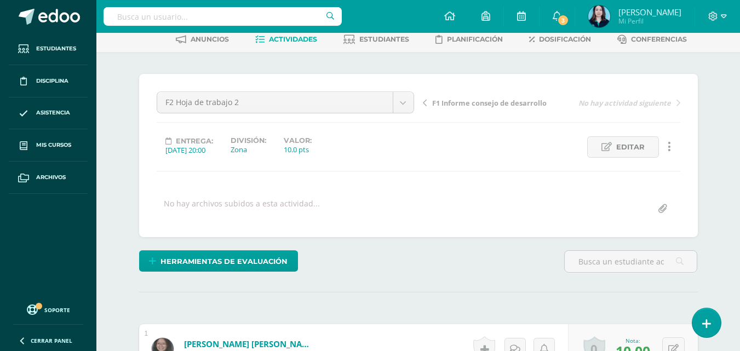
scroll to position [110, 0]
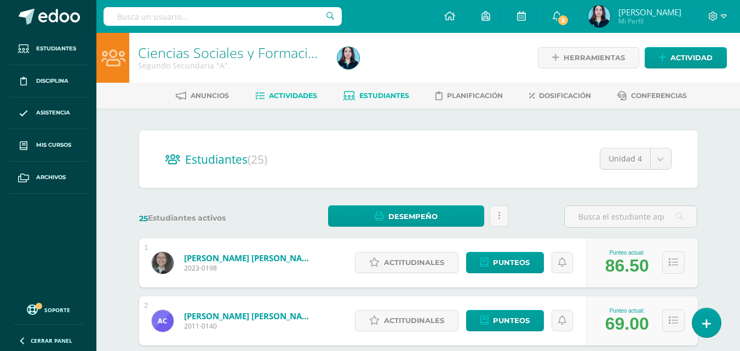
click at [286, 95] on span "Actividades" at bounding box center [293, 95] width 48 height 8
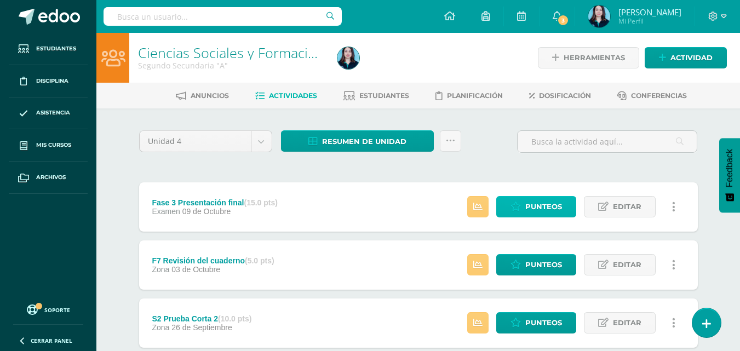
click at [562, 197] on span "Punteos" at bounding box center [543, 207] width 37 height 20
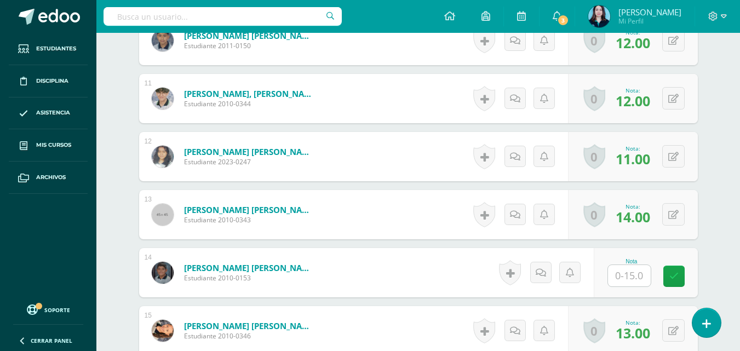
scroll to position [888, 0]
click at [636, 270] on input "text" at bounding box center [629, 275] width 43 height 21
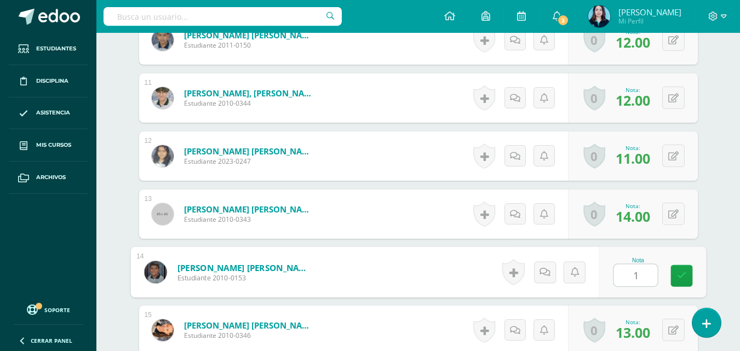
type input "12"
click at [684, 274] on icon at bounding box center [681, 275] width 10 height 9
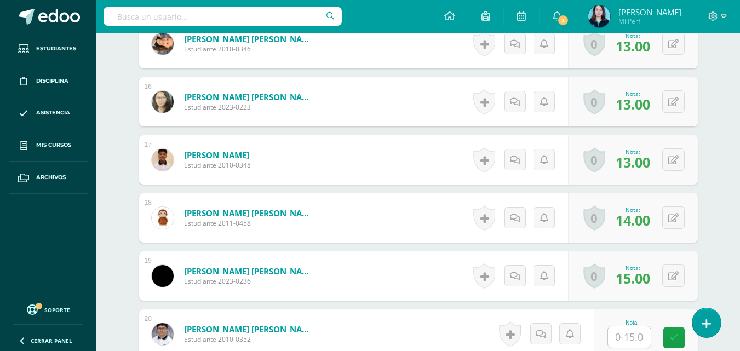
scroll to position [1229, 0]
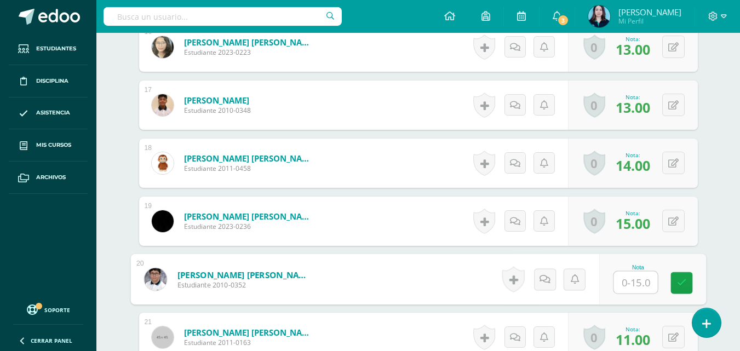
click at [641, 277] on input "text" at bounding box center [635, 283] width 44 height 22
type input "12"
click at [679, 278] on icon at bounding box center [681, 282] width 10 height 9
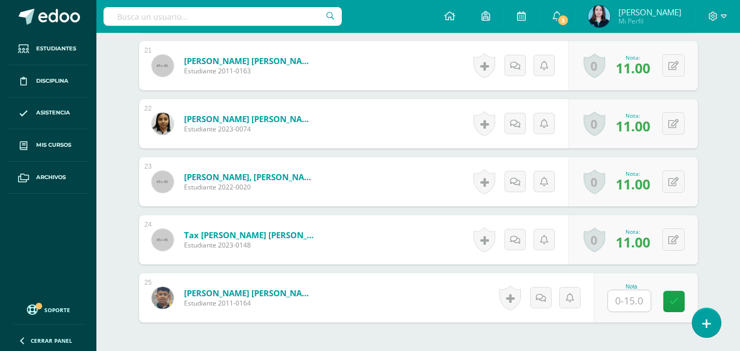
scroll to position [1597, 0]
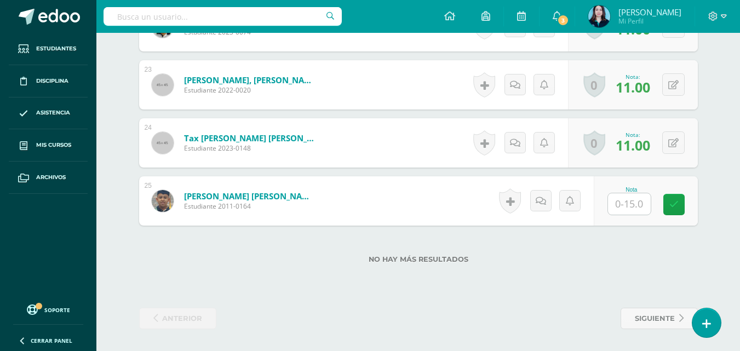
click at [636, 203] on input "text" at bounding box center [629, 203] width 43 height 21
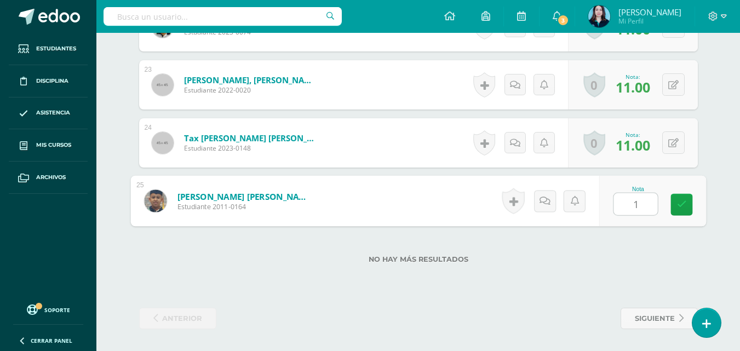
type input "12"
click at [683, 201] on icon at bounding box center [681, 204] width 10 height 9
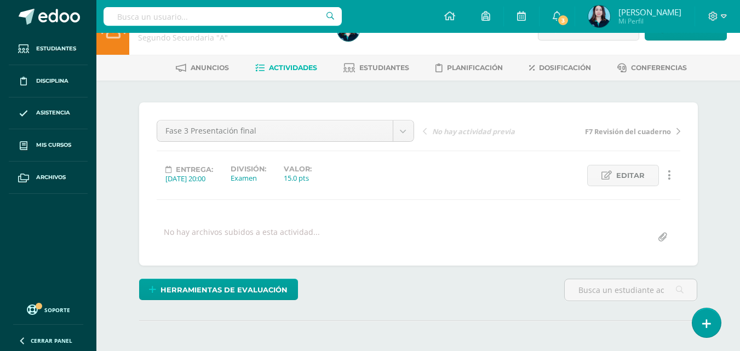
scroll to position [0, 0]
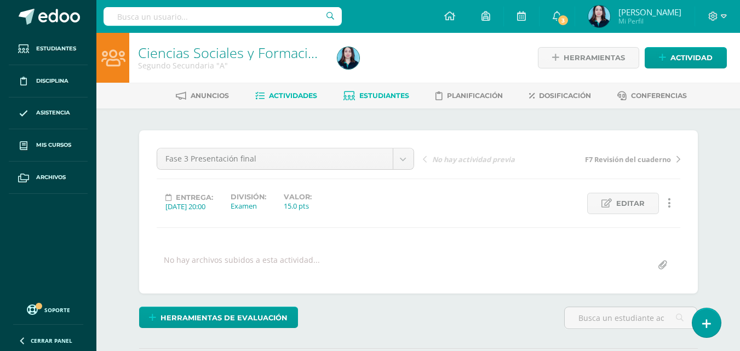
click at [368, 93] on span "Estudiantes" at bounding box center [384, 95] width 50 height 8
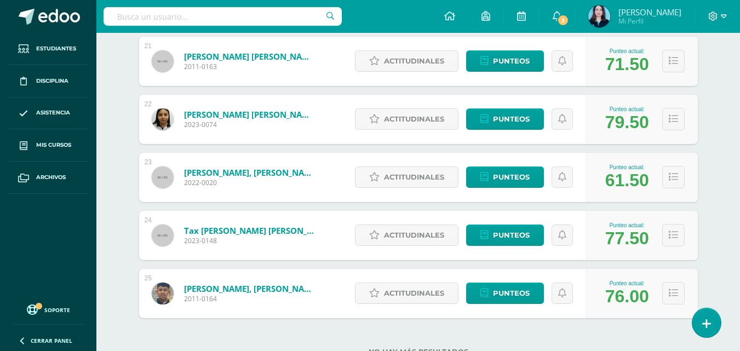
scroll to position [1382, 0]
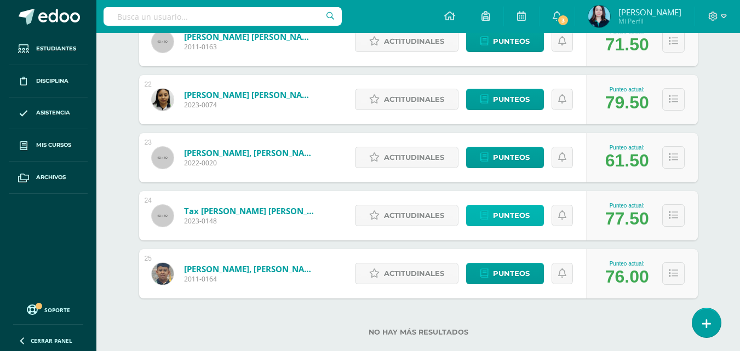
click at [502, 211] on span "Punteos" at bounding box center [511, 215] width 37 height 20
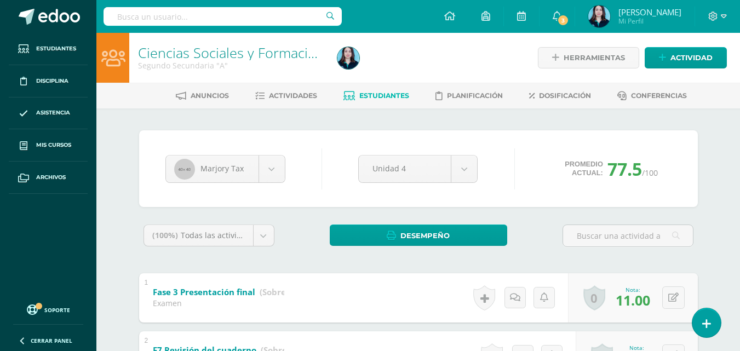
click at [392, 94] on span "Estudiantes" at bounding box center [384, 95] width 50 height 8
